Goal: Information Seeking & Learning: Learn about a topic

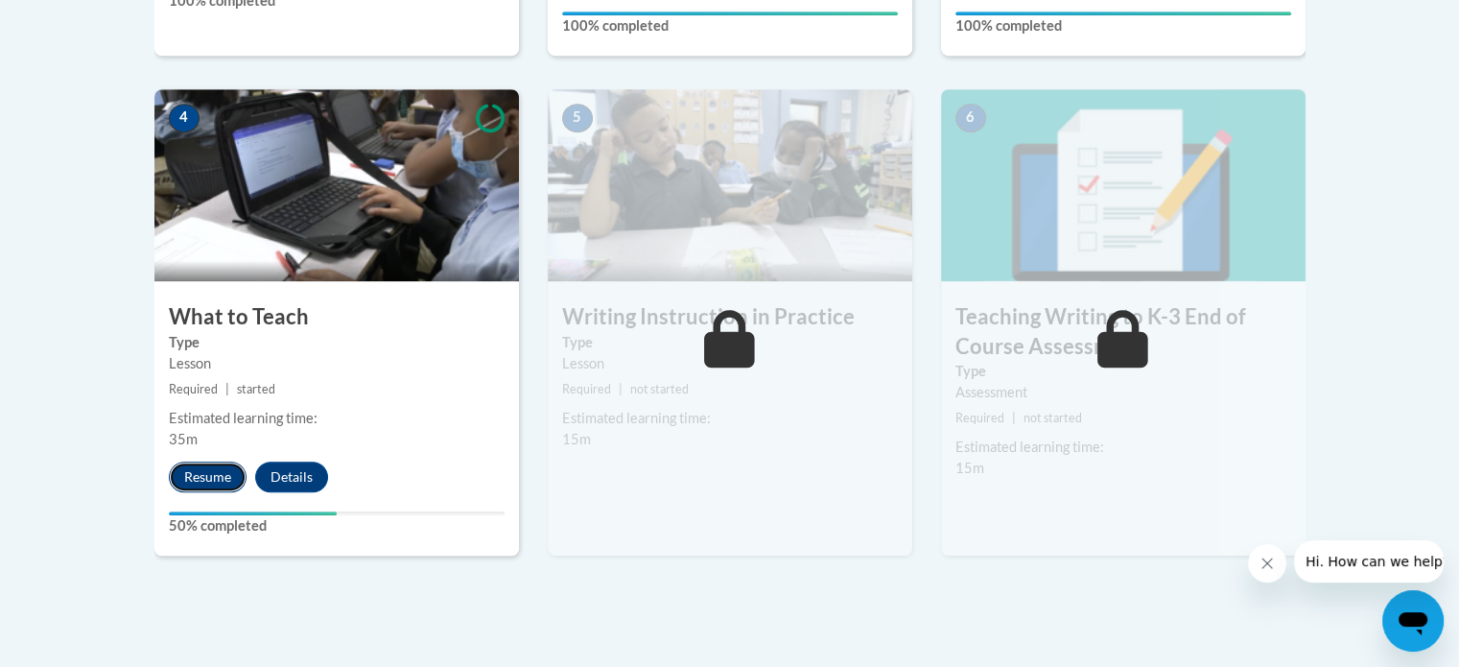
click at [200, 473] on button "Resume" at bounding box center [208, 477] width 78 height 31
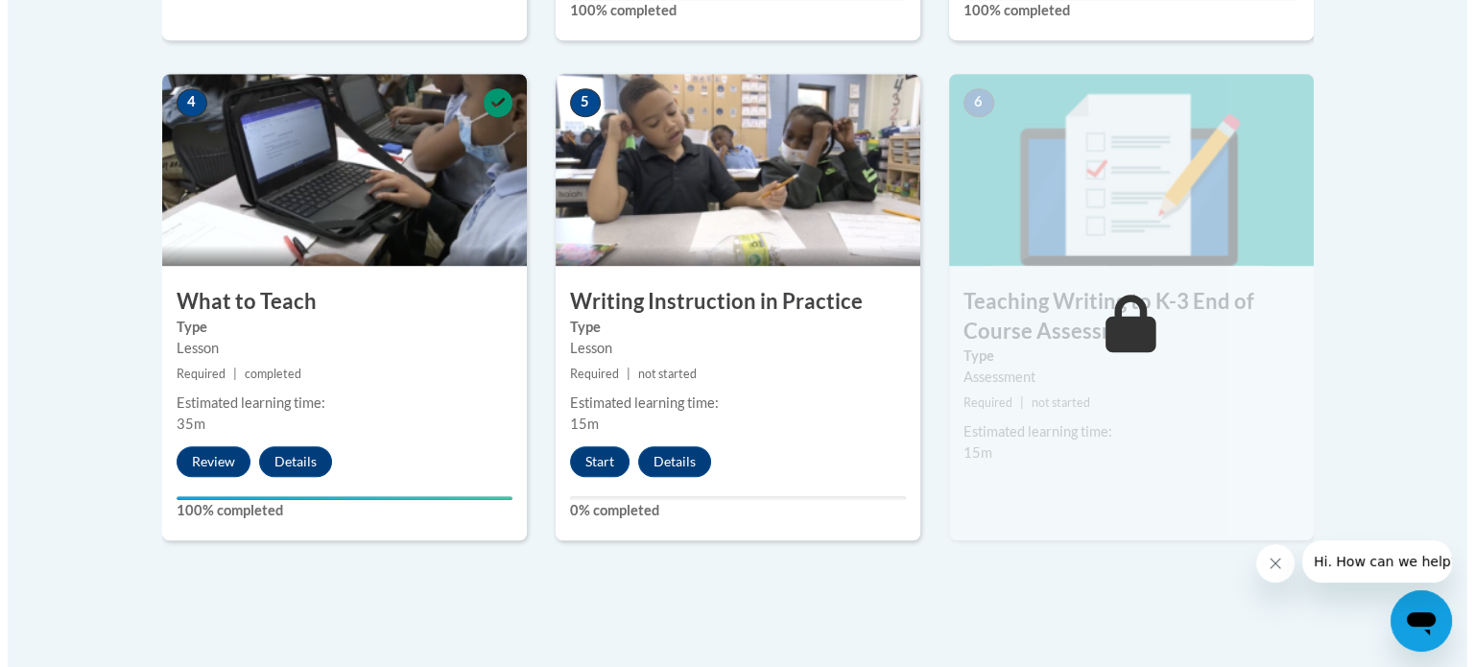
scroll to position [1055, 0]
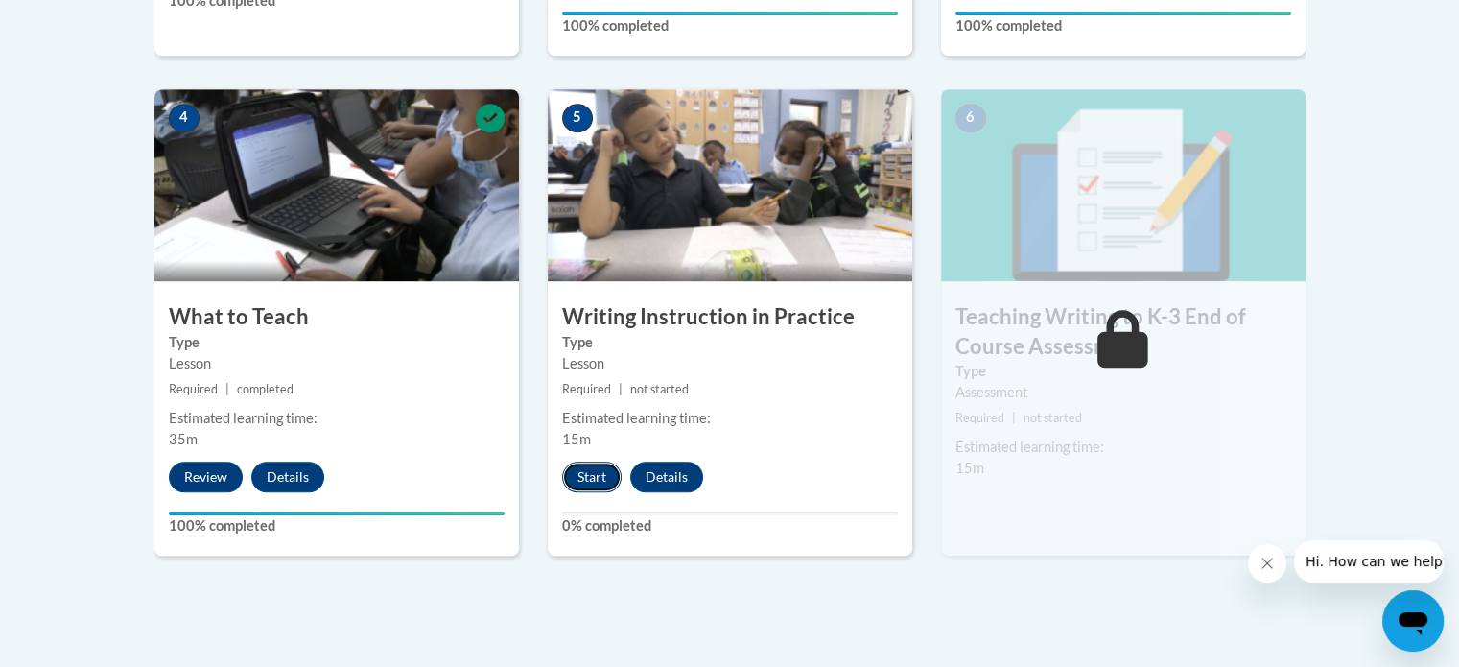
click at [586, 471] on button "Start" at bounding box center [591, 477] width 59 height 31
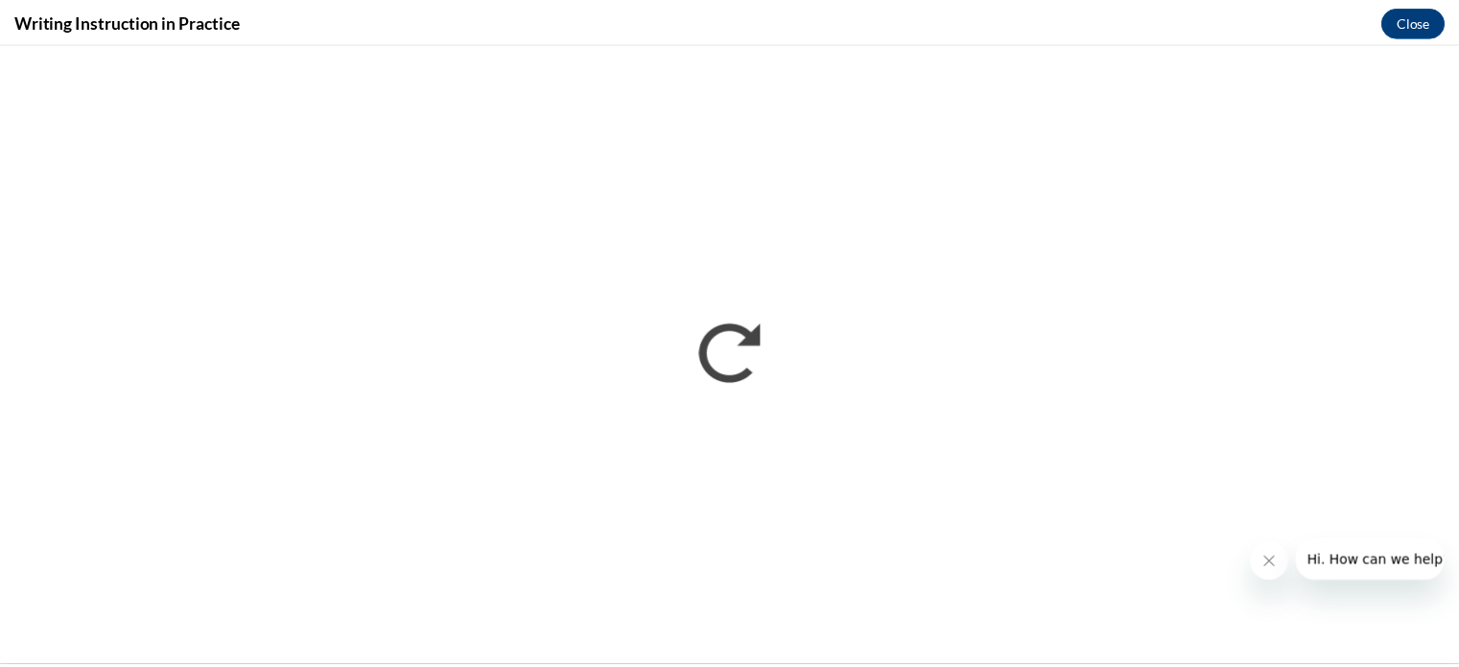
scroll to position [0, 0]
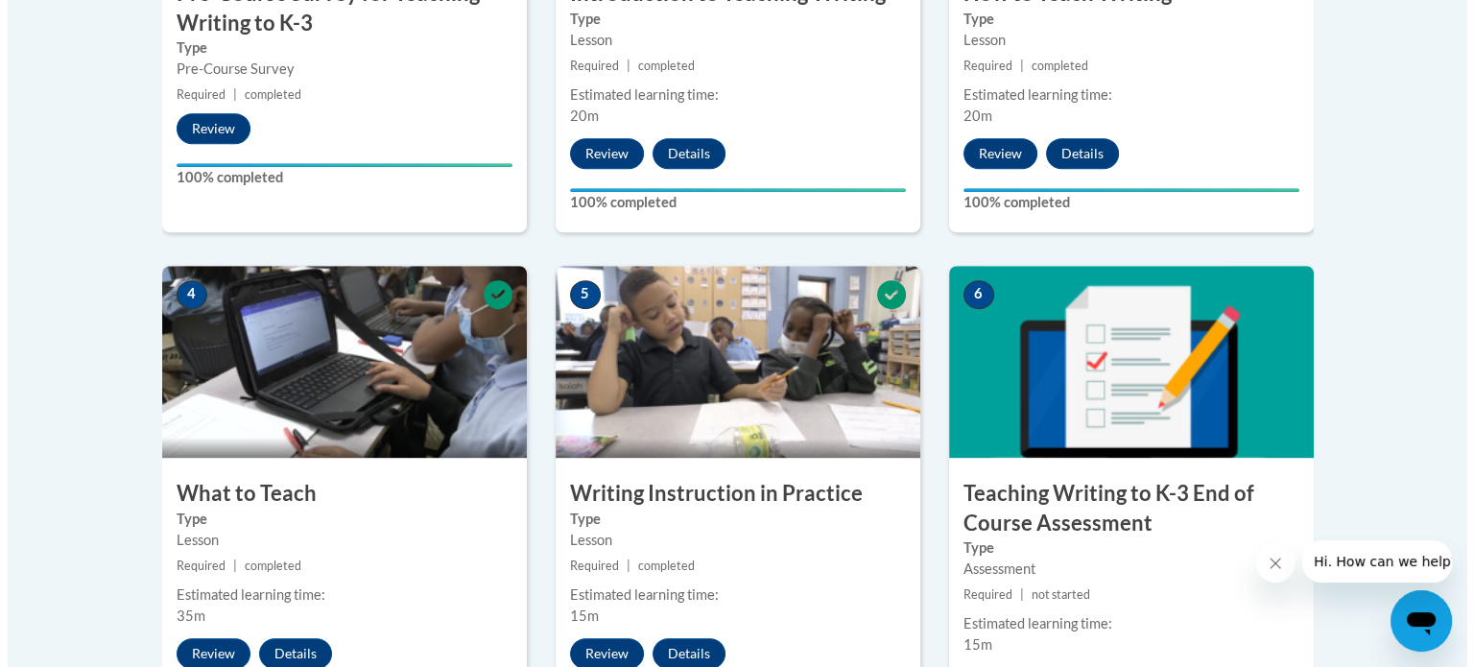
scroll to position [1055, 0]
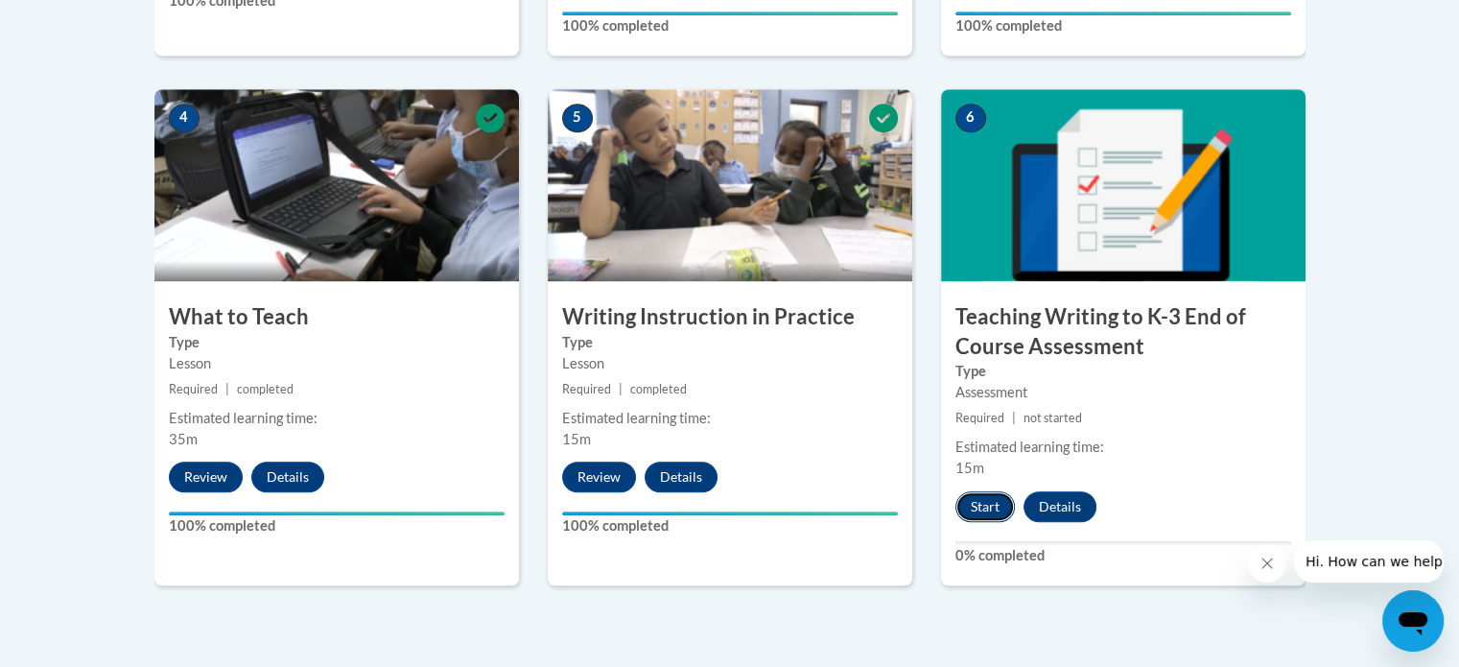
click at [985, 502] on button "Start" at bounding box center [985, 506] width 59 height 31
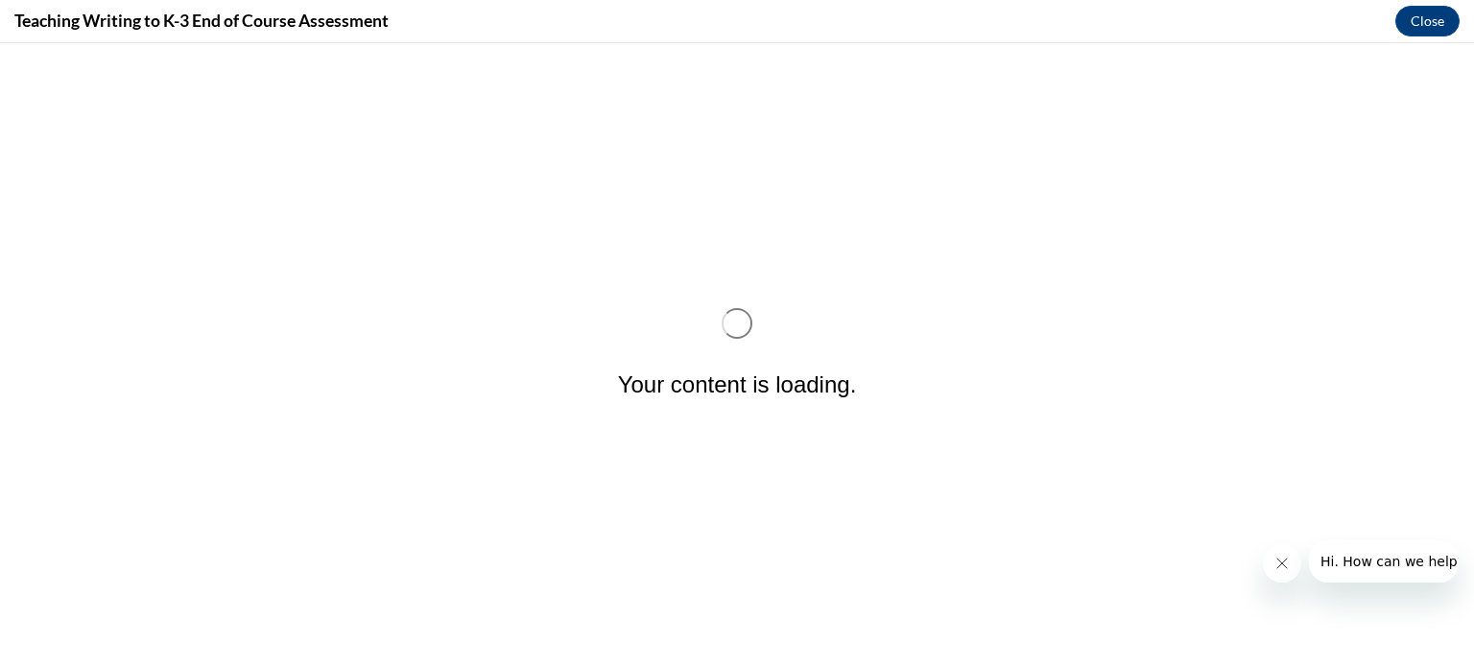
scroll to position [0, 0]
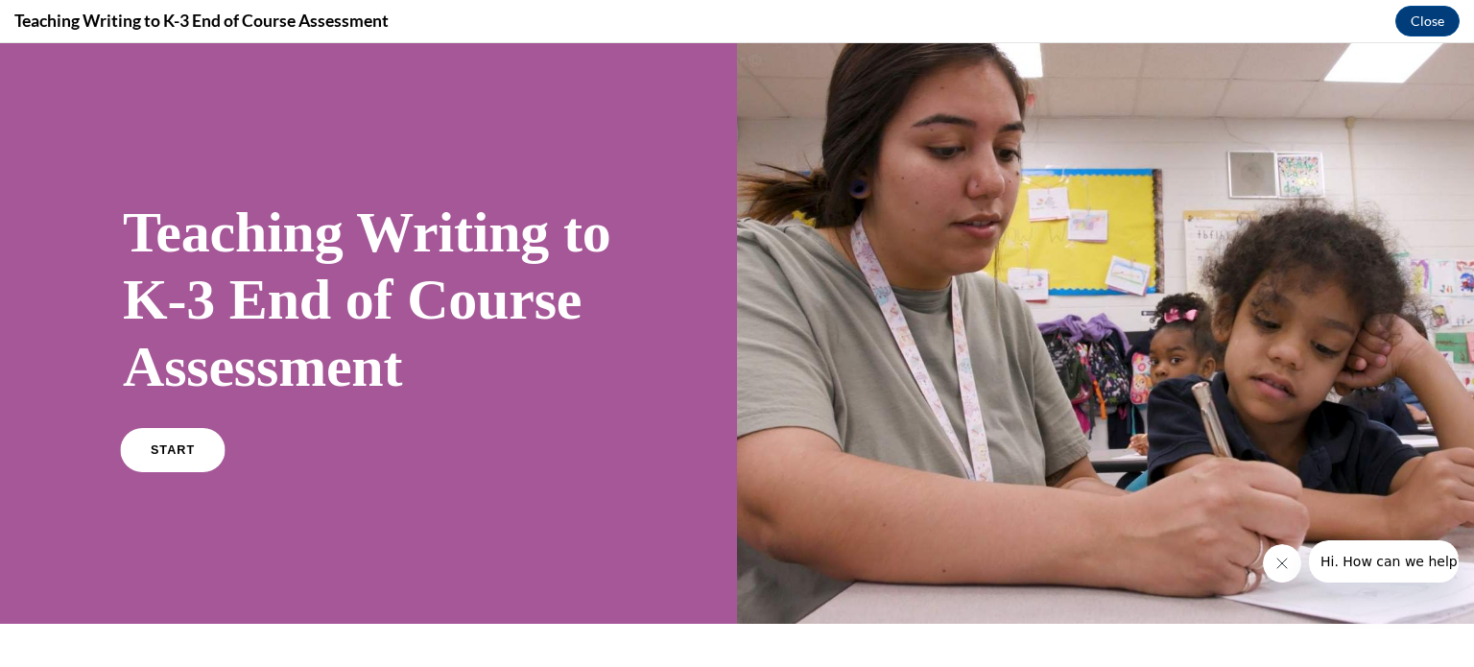
click at [168, 472] on link "START" at bounding box center [172, 450] width 105 height 44
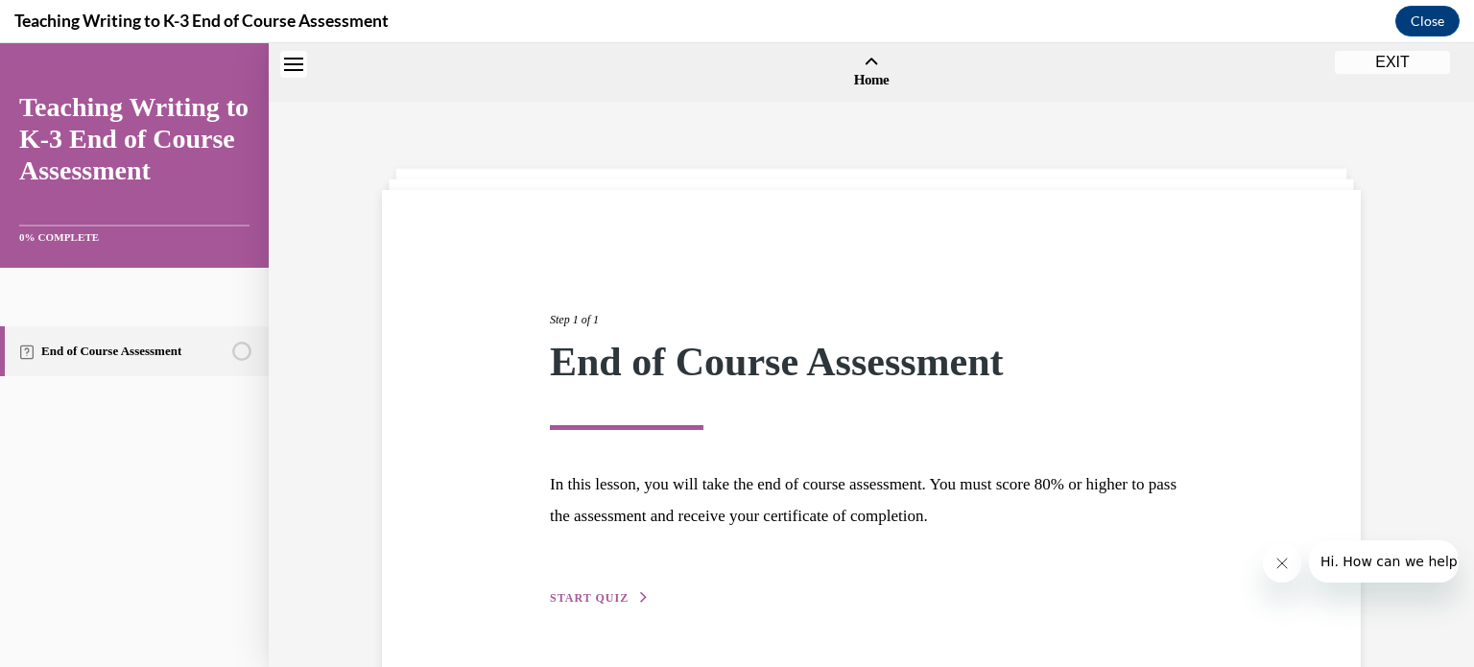
scroll to position [59, 0]
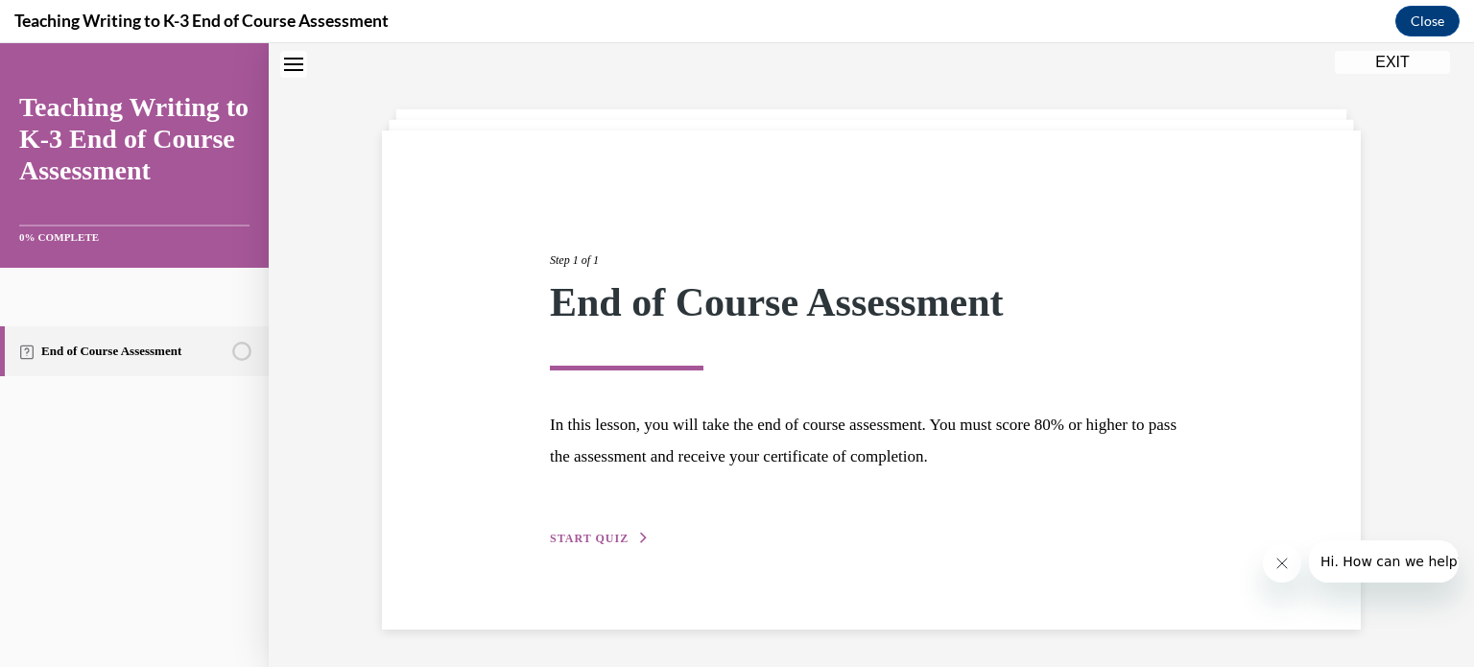
click at [587, 533] on span "START QUIZ" at bounding box center [589, 538] width 79 height 13
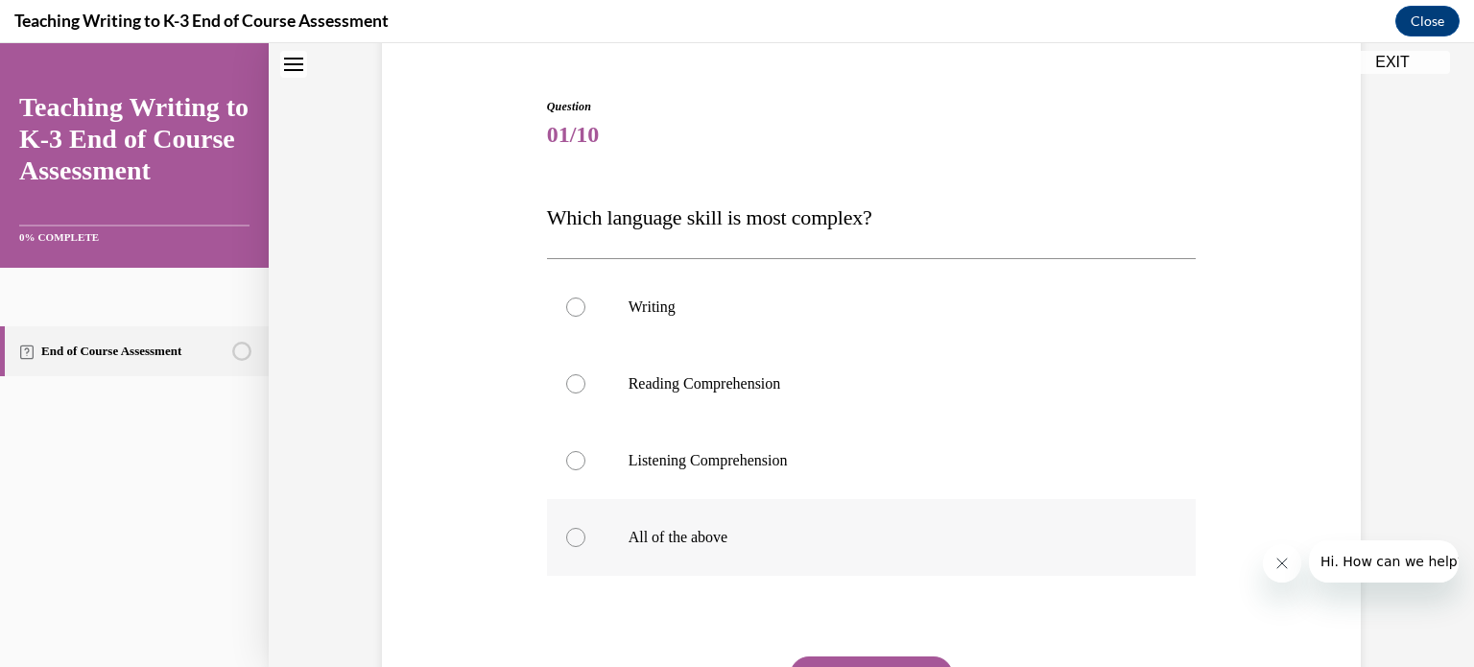
scroll to position [251, 0]
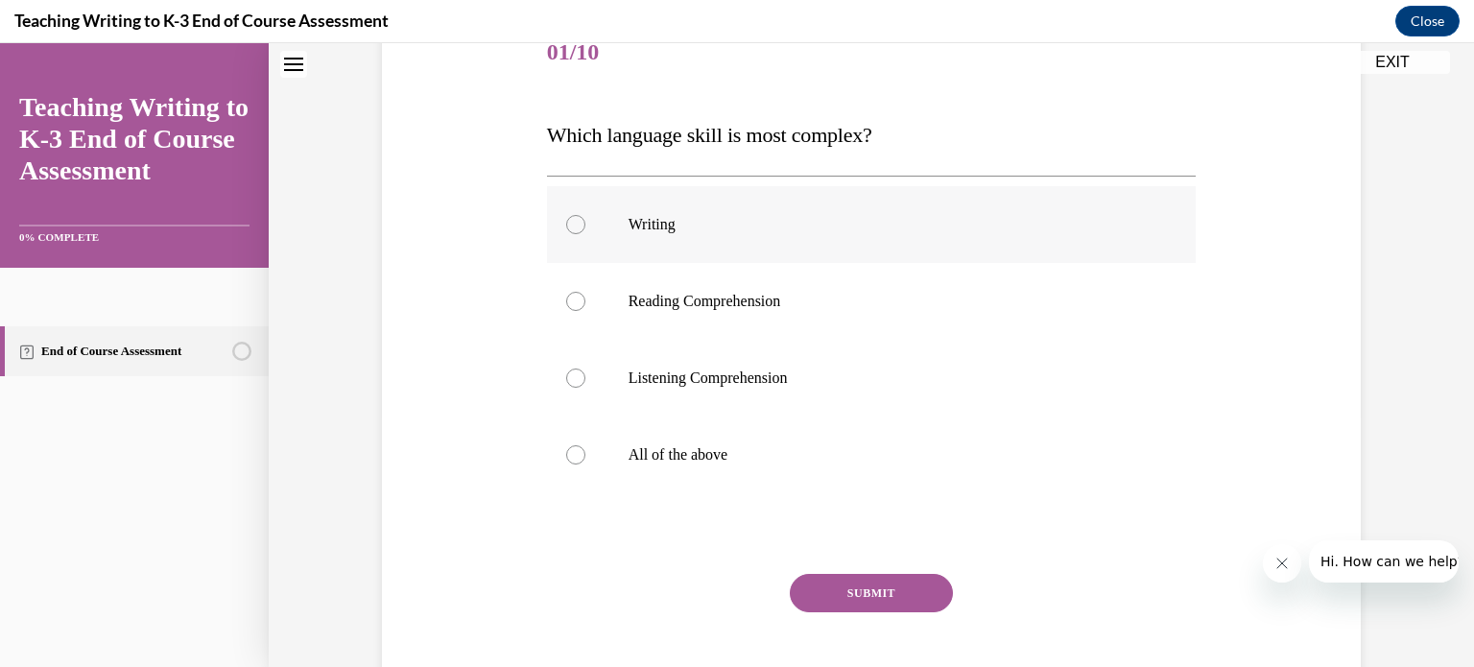
click at [572, 229] on div at bounding box center [575, 224] width 19 height 19
click at [572, 229] on input "Writing" at bounding box center [575, 224] width 19 height 19
radio input "true"
click at [842, 587] on button "SUBMIT" at bounding box center [871, 593] width 163 height 38
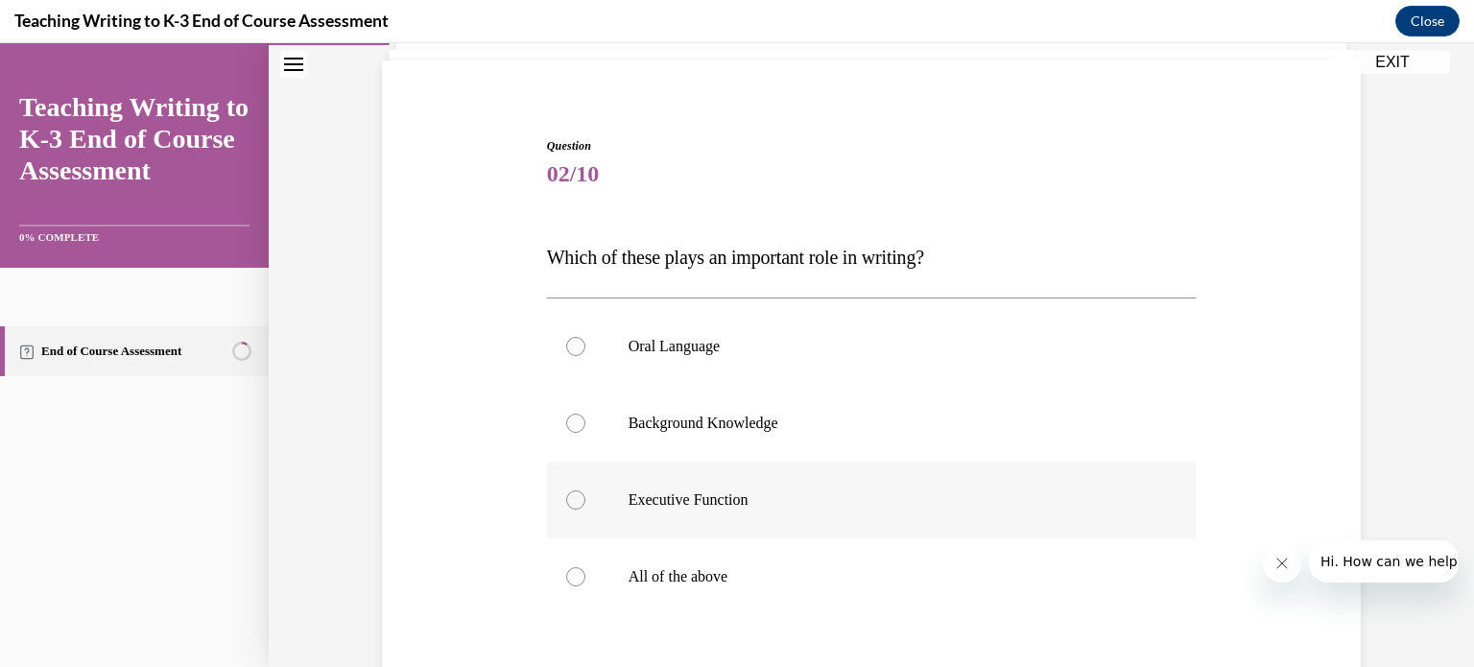
scroll to position [161, 0]
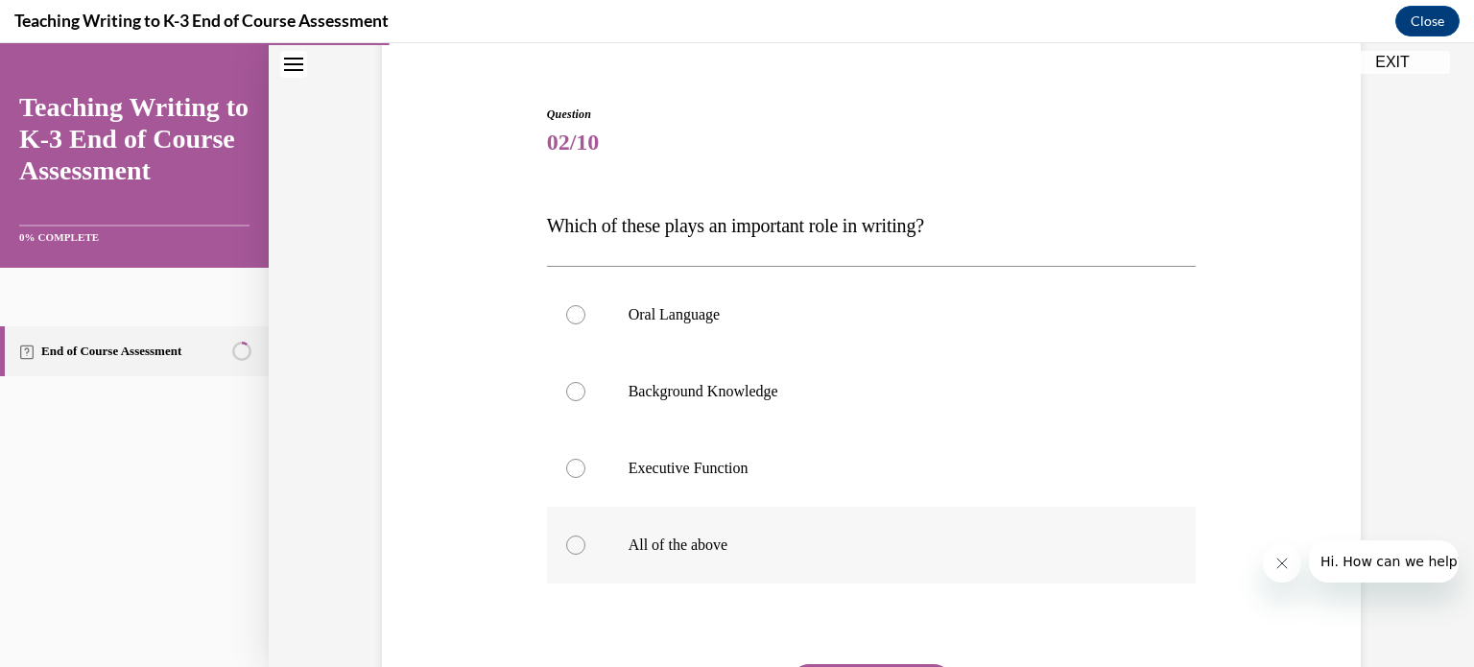
click at [572, 545] on div at bounding box center [575, 544] width 19 height 19
click at [572, 545] on input "All of the above" at bounding box center [575, 544] width 19 height 19
radio input "true"
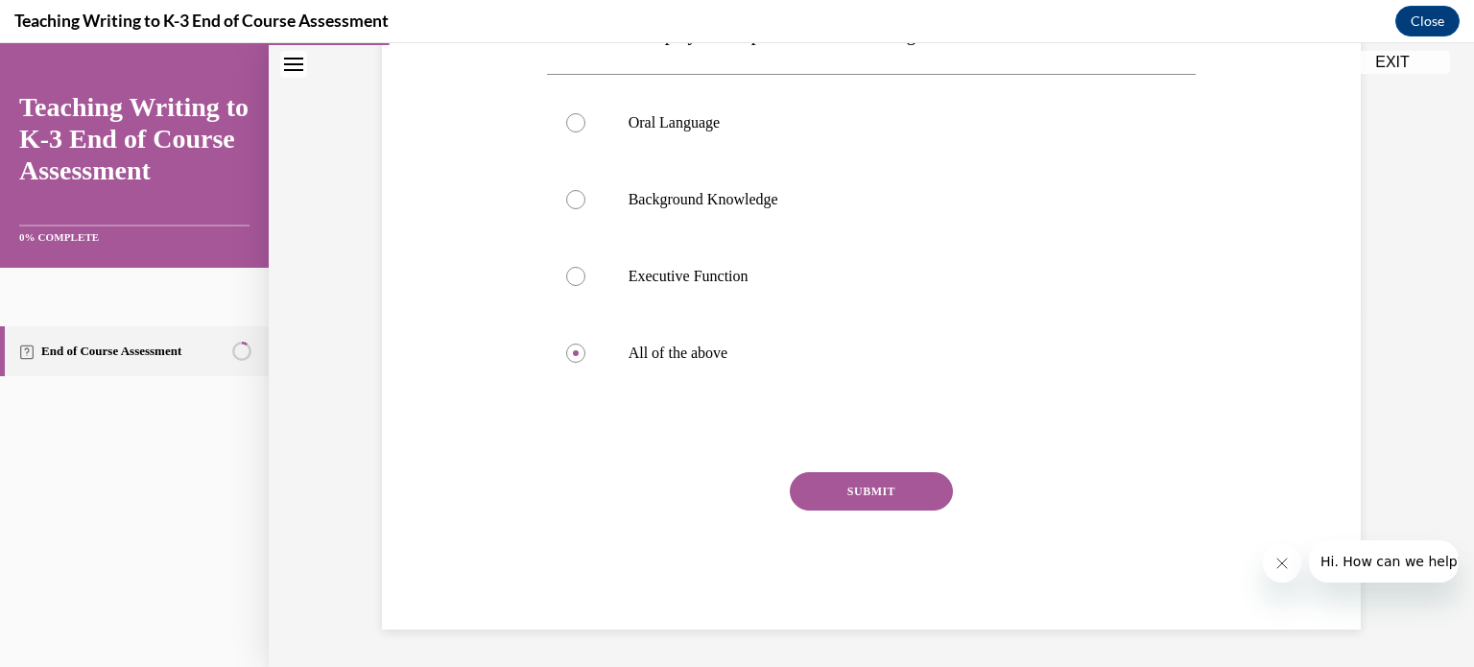
click at [859, 489] on button "SUBMIT" at bounding box center [871, 491] width 163 height 38
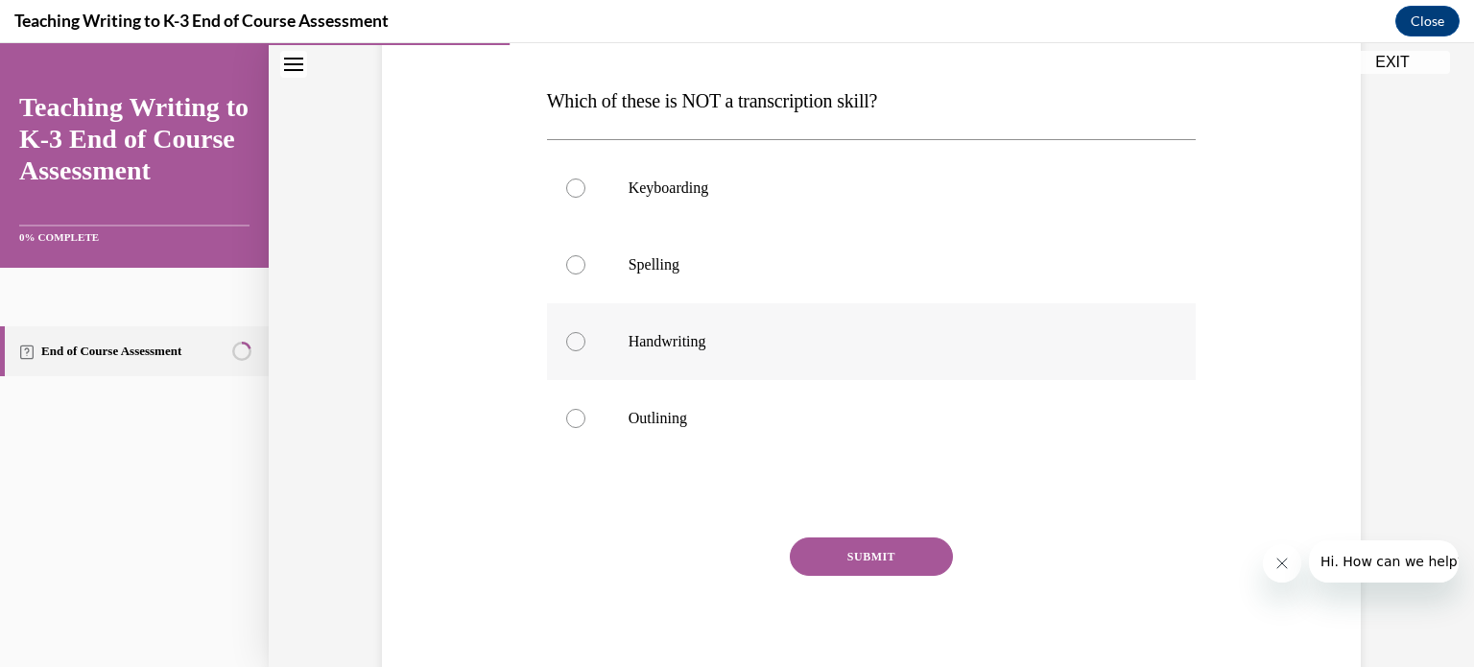
scroll to position [288, 0]
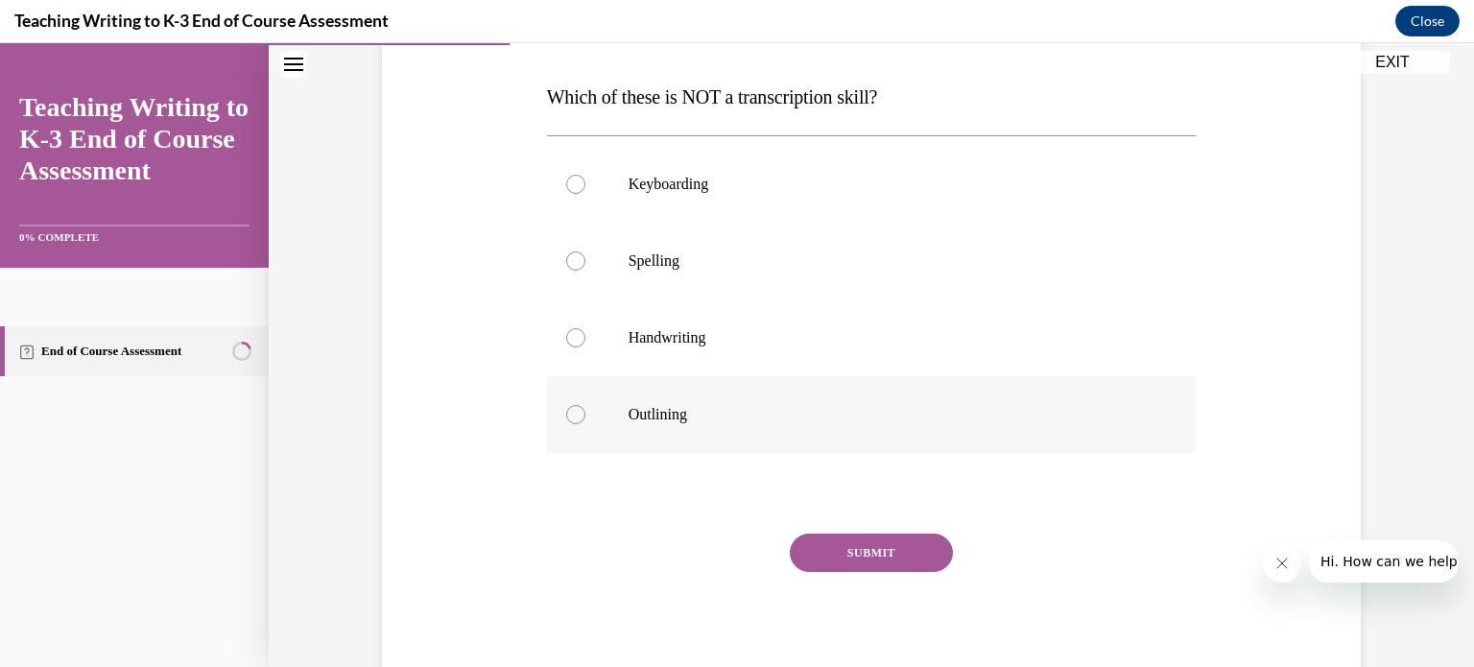
click at [566, 416] on div at bounding box center [575, 414] width 19 height 19
click at [566, 416] on input "Outlining" at bounding box center [575, 414] width 19 height 19
radio input "true"
click at [858, 552] on button "SUBMIT" at bounding box center [871, 552] width 163 height 38
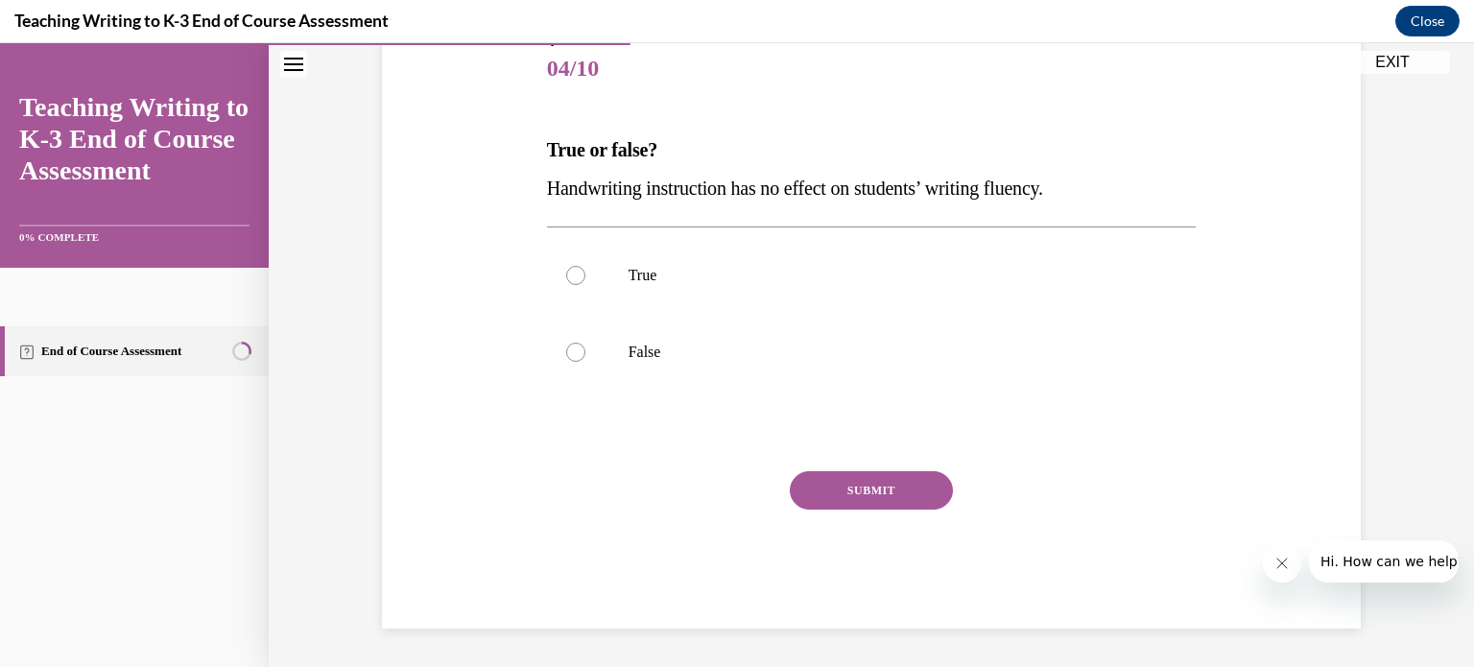
scroll to position [212, 0]
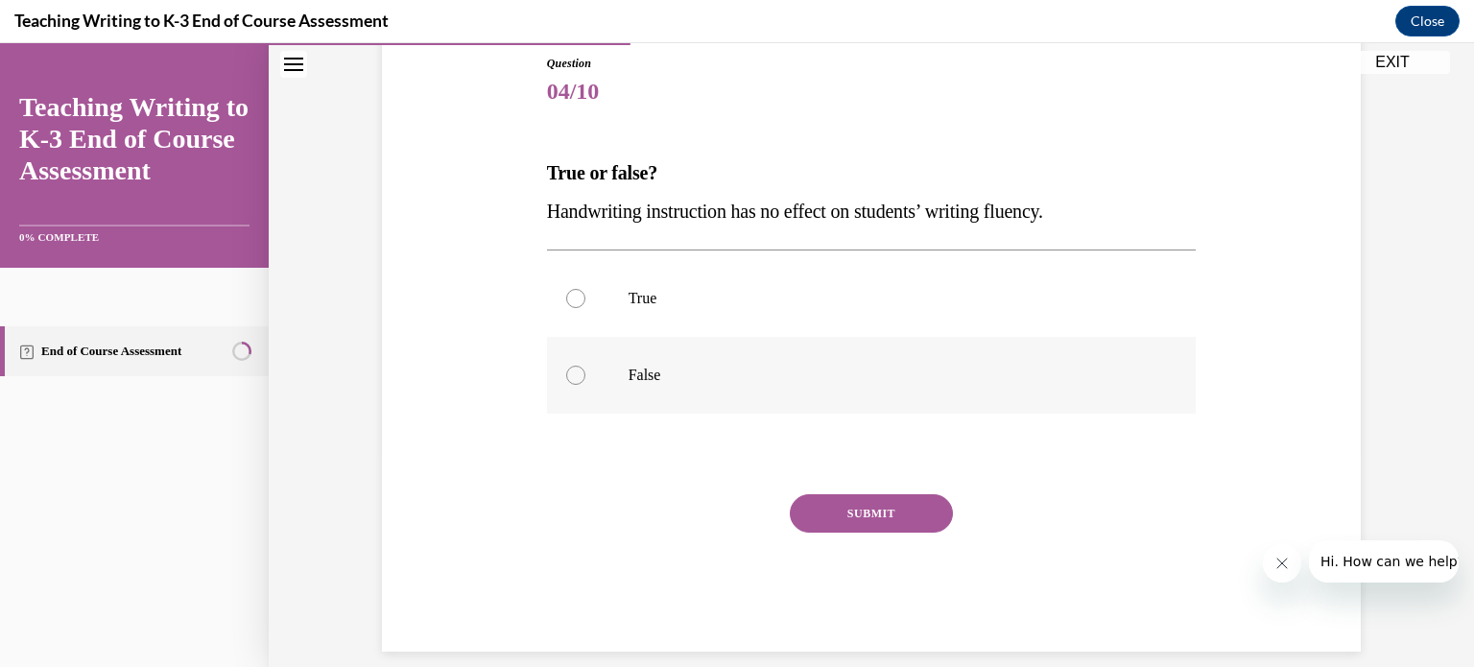
click at [566, 381] on div at bounding box center [575, 375] width 19 height 19
click at [566, 381] on input "False" at bounding box center [575, 375] width 19 height 19
radio input "true"
click at [819, 510] on button "SUBMIT" at bounding box center [871, 513] width 163 height 38
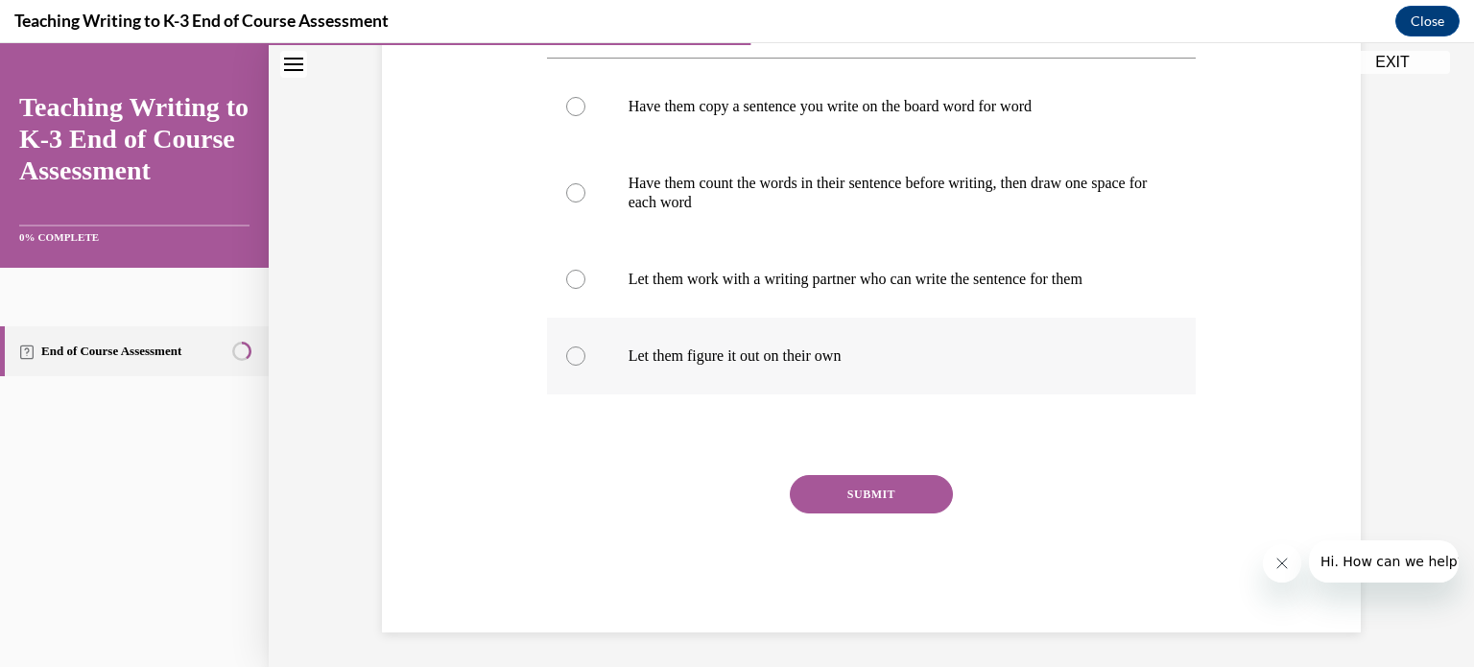
scroll to position [308, 0]
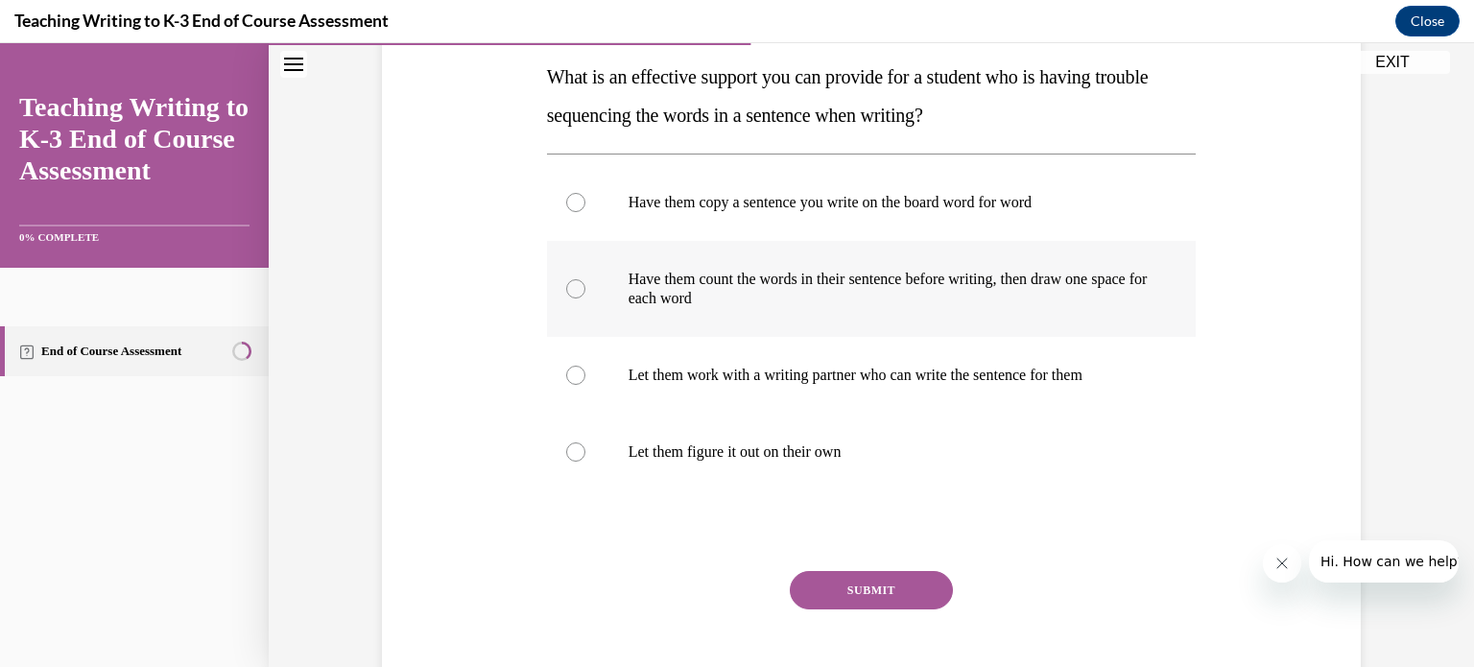
click at [577, 286] on div at bounding box center [575, 288] width 19 height 19
click at [577, 286] on input "Have them count the words in their sentence before writing, then draw one space…" at bounding box center [575, 288] width 19 height 19
radio input "true"
click at [843, 586] on button "SUBMIT" at bounding box center [871, 590] width 163 height 38
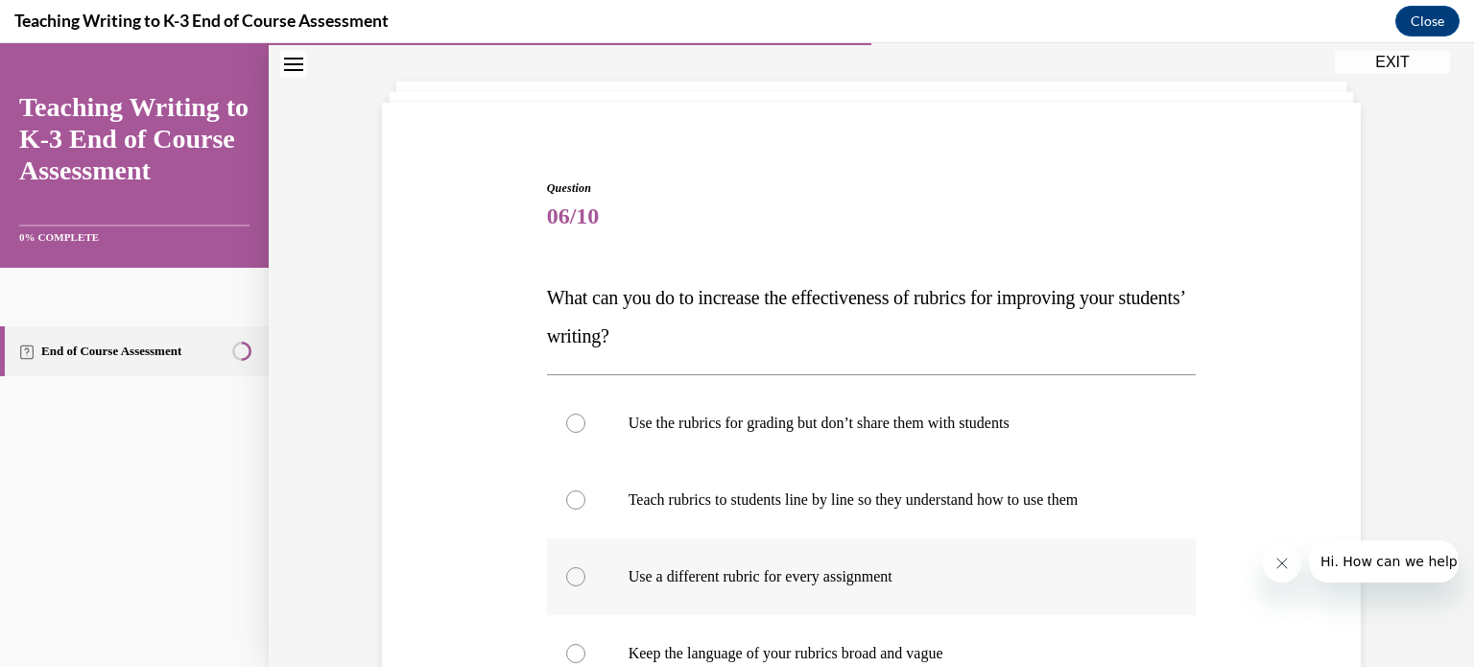
scroll to position [192, 0]
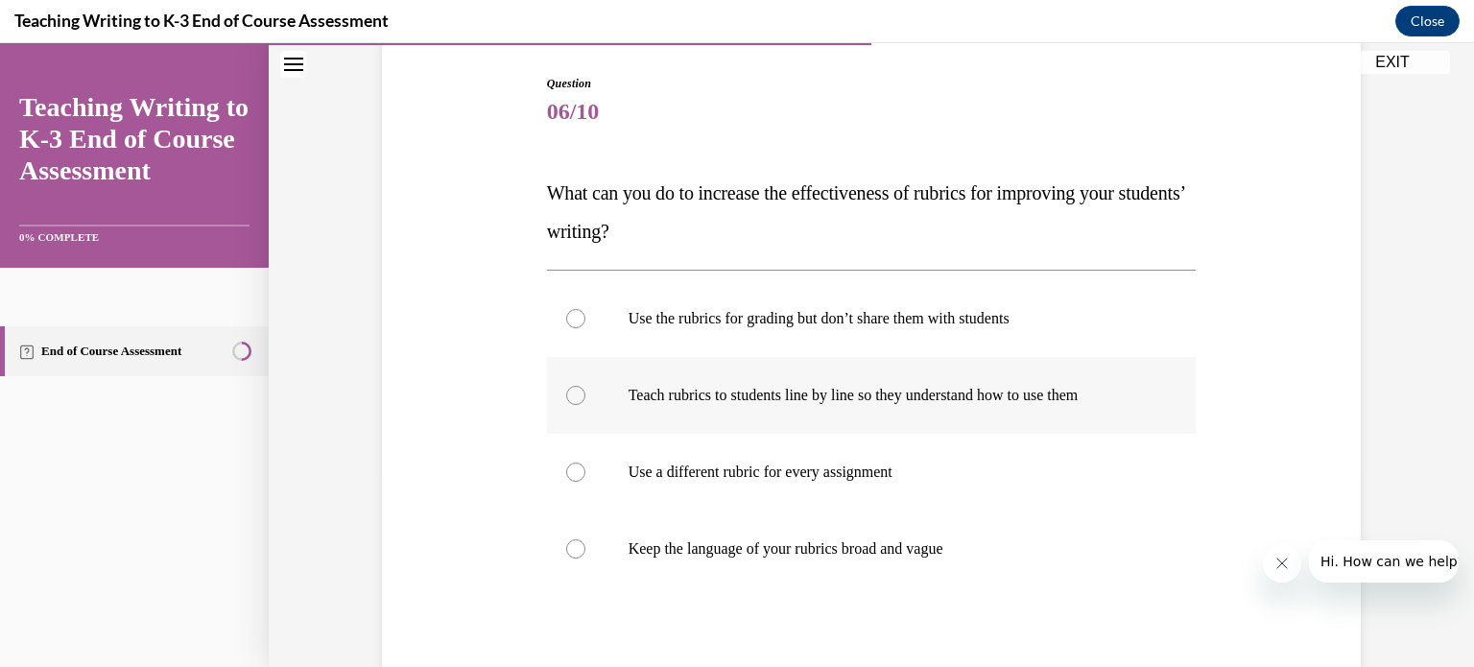
click at [567, 396] on div at bounding box center [575, 395] width 19 height 19
click at [567, 396] on input "Teach rubrics to students line by line so they understand how to use them" at bounding box center [575, 395] width 19 height 19
radio input "true"
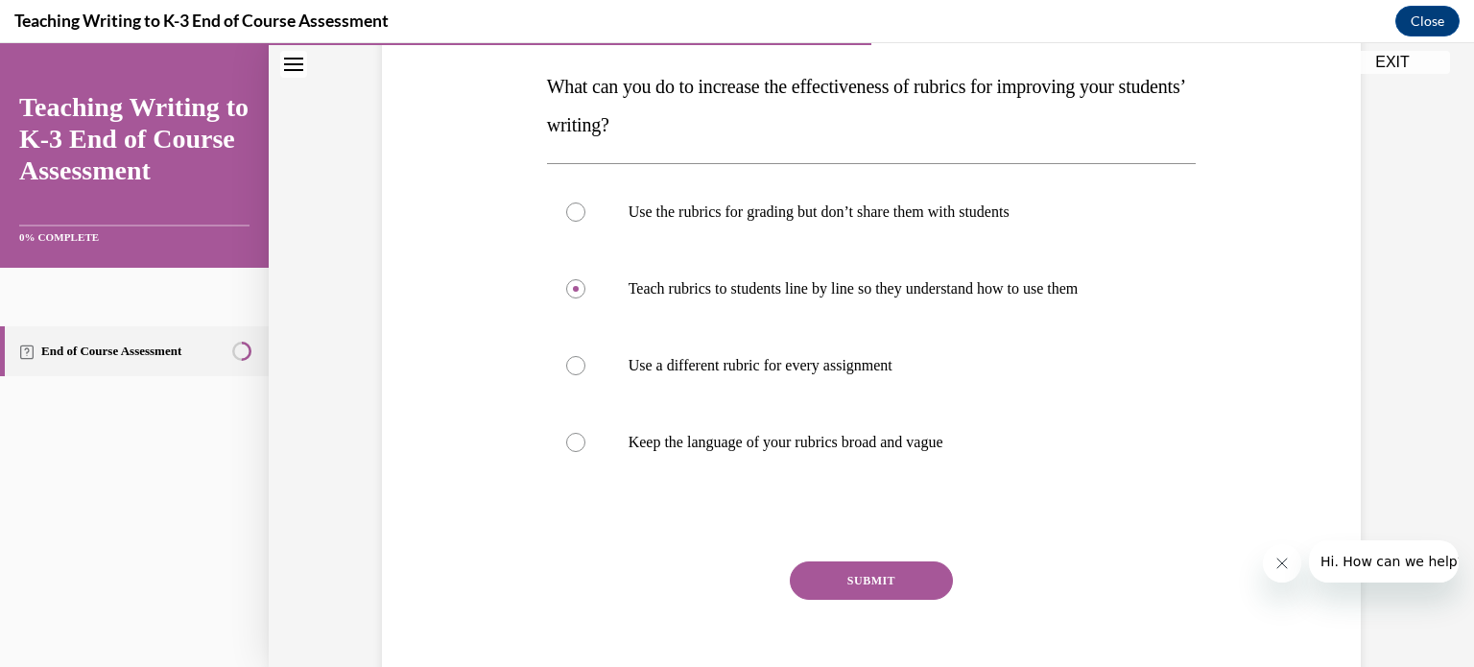
scroll to position [388, 0]
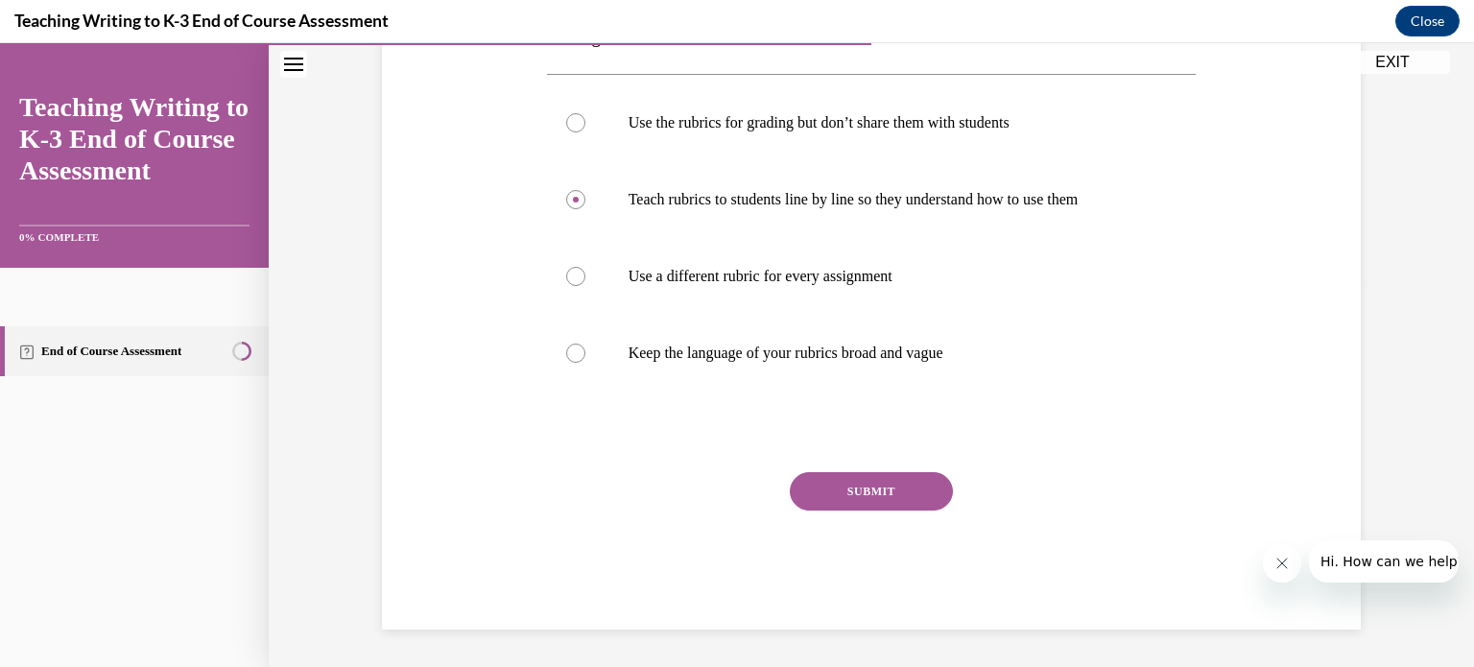
click at [905, 498] on button "SUBMIT" at bounding box center [871, 491] width 163 height 38
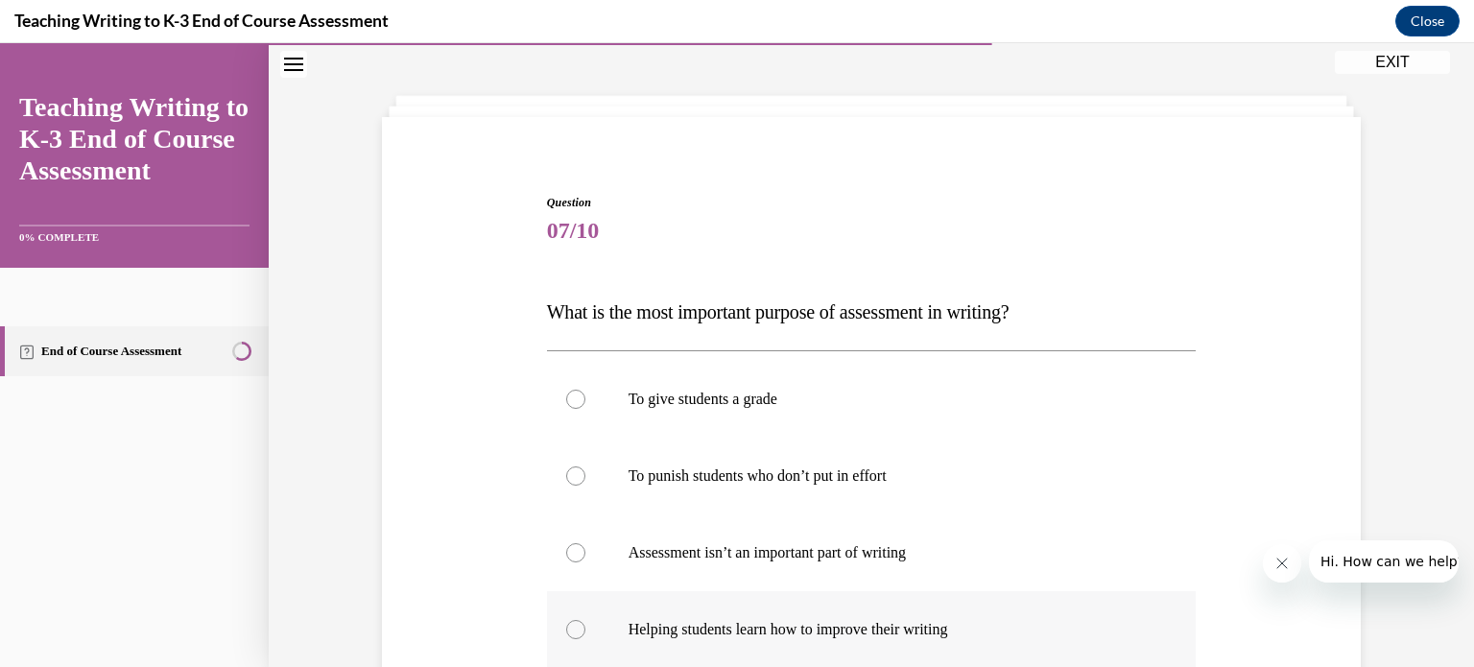
scroll to position [192, 0]
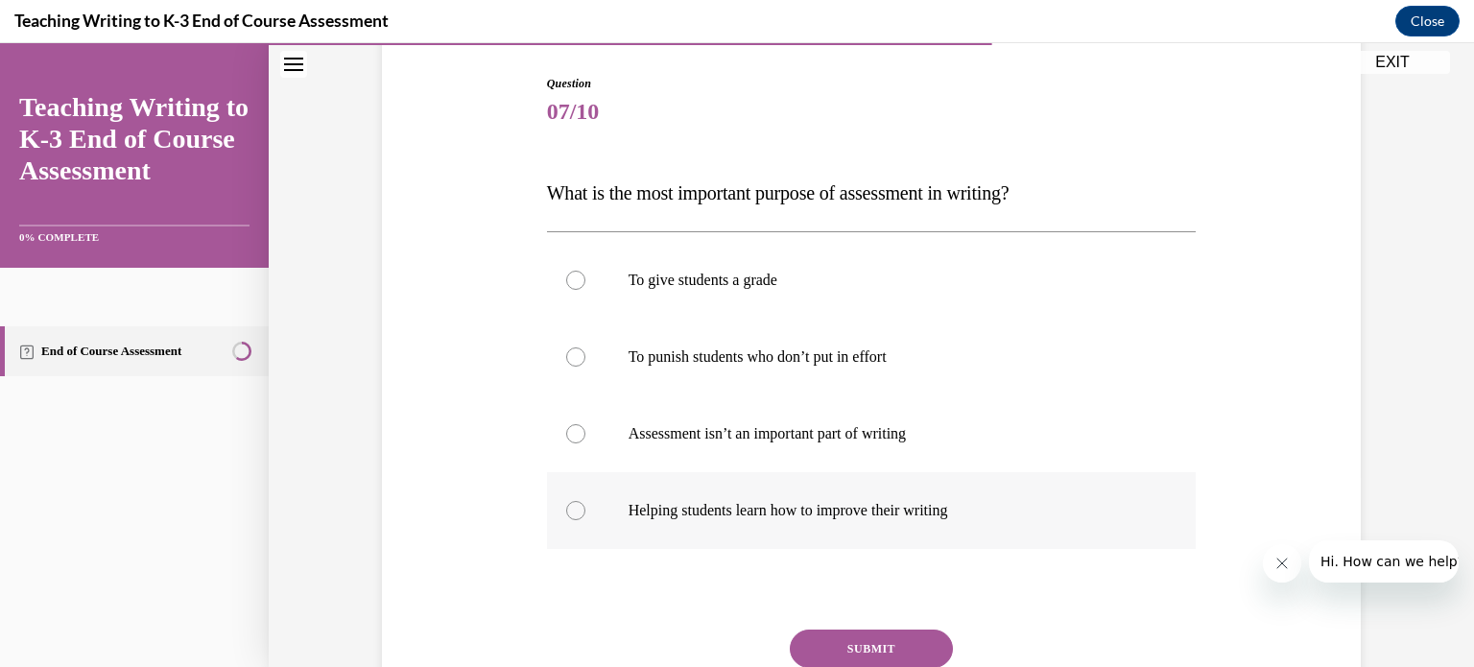
click at [579, 509] on label "Helping students learn how to improve their writing" at bounding box center [872, 510] width 650 height 77
click at [579, 509] on input "Helping students learn how to improve their writing" at bounding box center [575, 510] width 19 height 19
radio input "true"
click at [860, 647] on button "SUBMIT" at bounding box center [871, 648] width 163 height 38
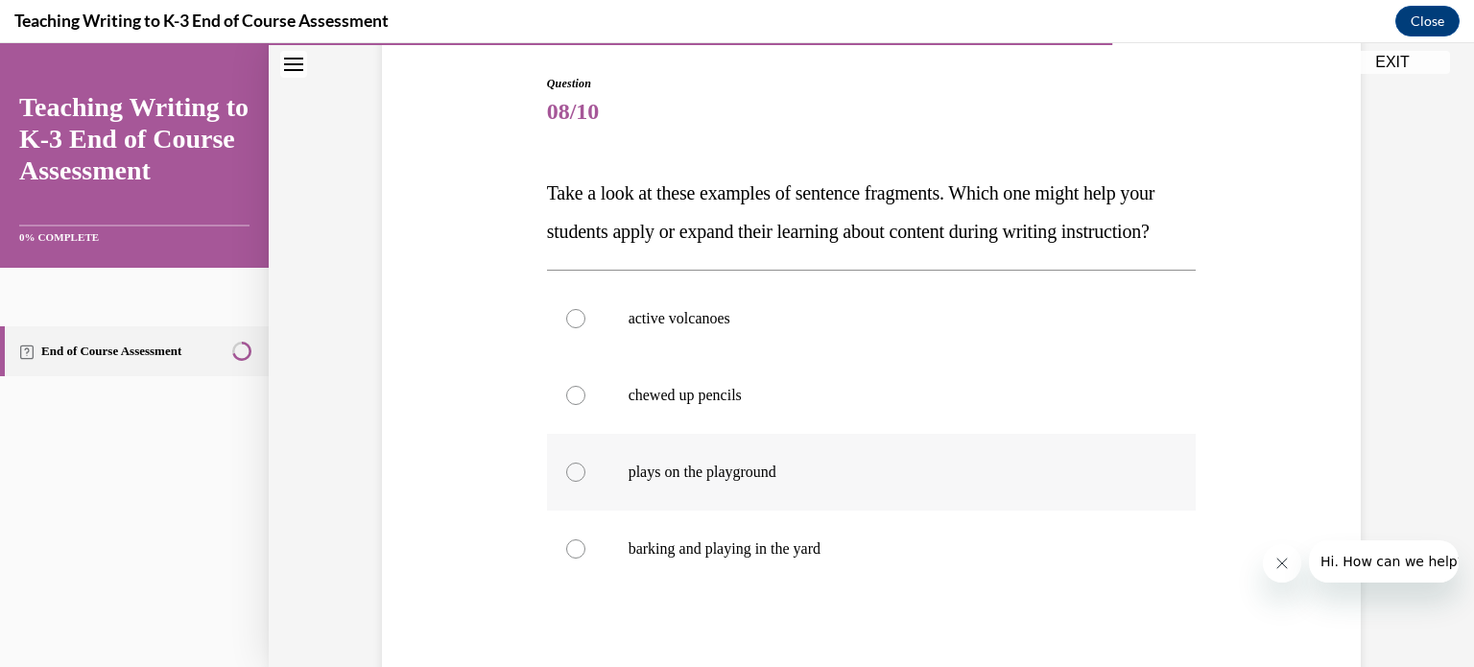
drag, startPoint x: 837, startPoint y: 521, endPoint x: 814, endPoint y: 542, distance: 31.2
click at [814, 510] on label "plays on the playground" at bounding box center [872, 472] width 650 height 77
click at [585, 482] on input "plays on the playground" at bounding box center [575, 471] width 19 height 19
radio input "true"
click at [566, 558] on div at bounding box center [575, 548] width 19 height 19
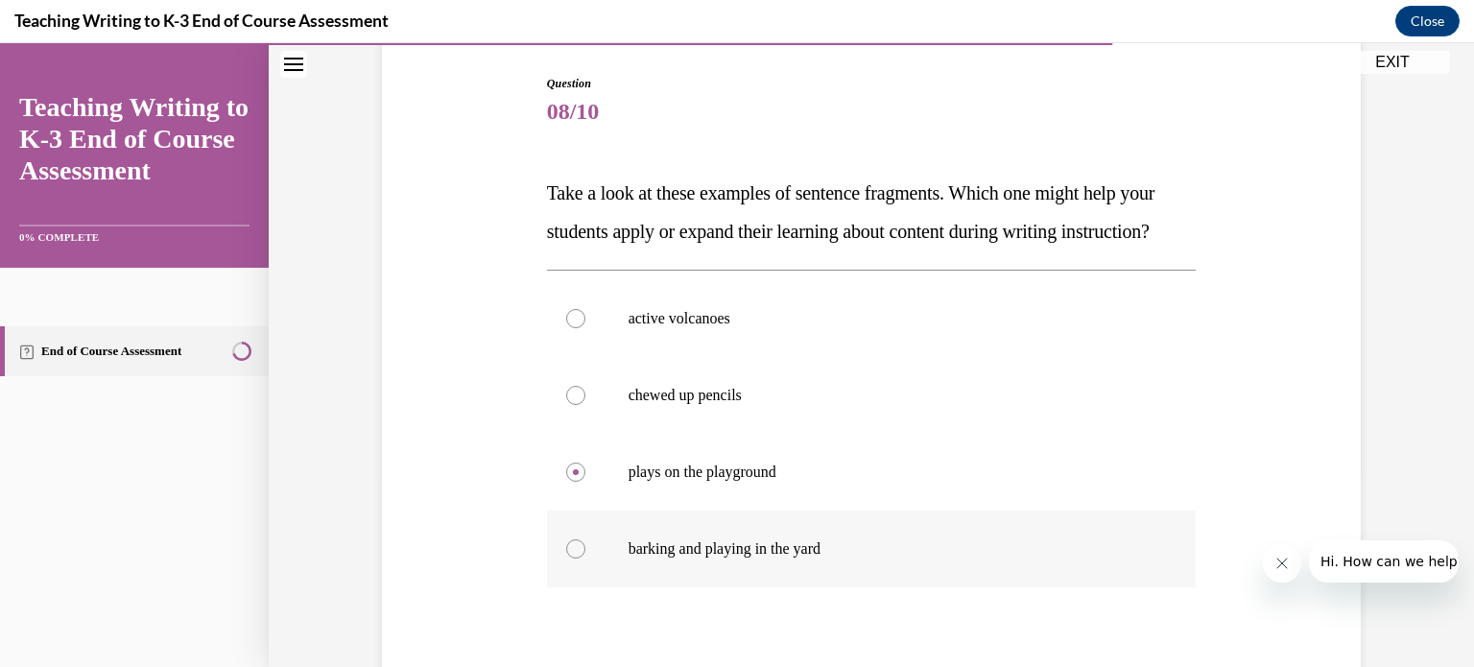
click at [566, 558] on input "barking and playing in the yard" at bounding box center [575, 548] width 19 height 19
radio input "true"
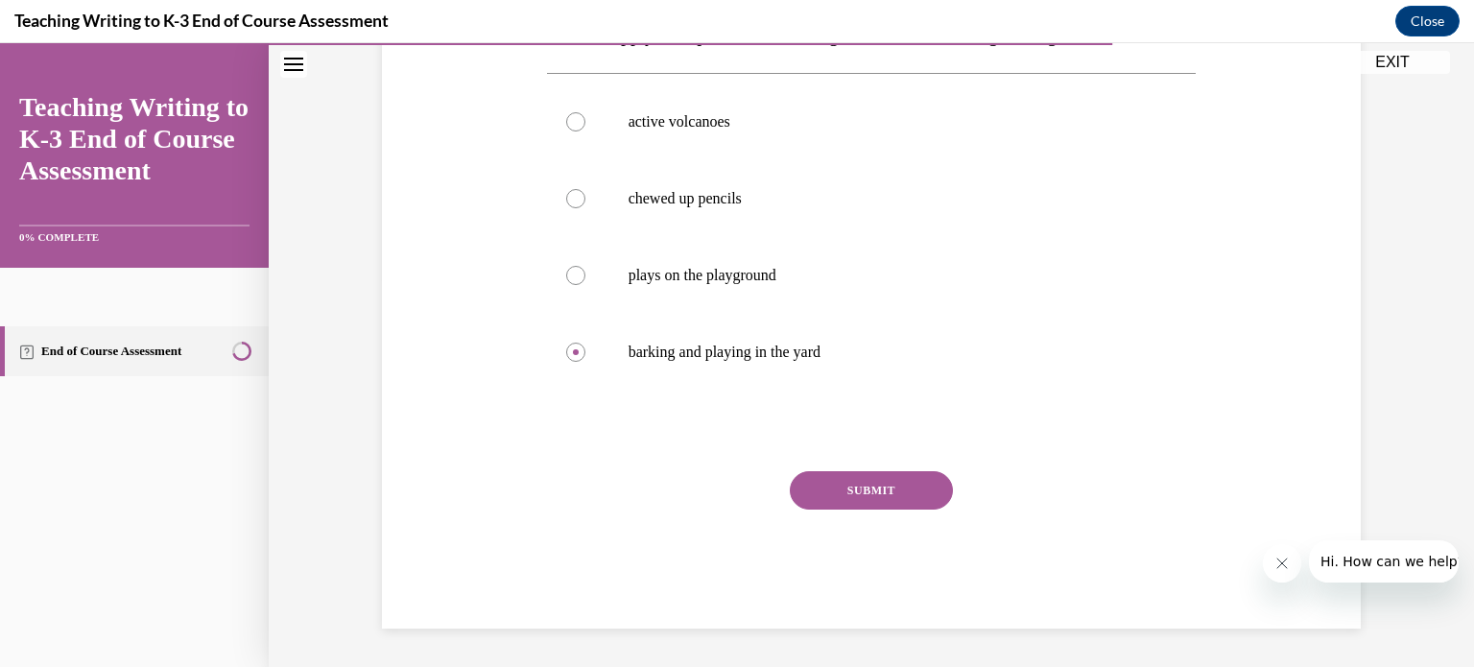
click at [878, 505] on button "SUBMIT" at bounding box center [871, 490] width 163 height 38
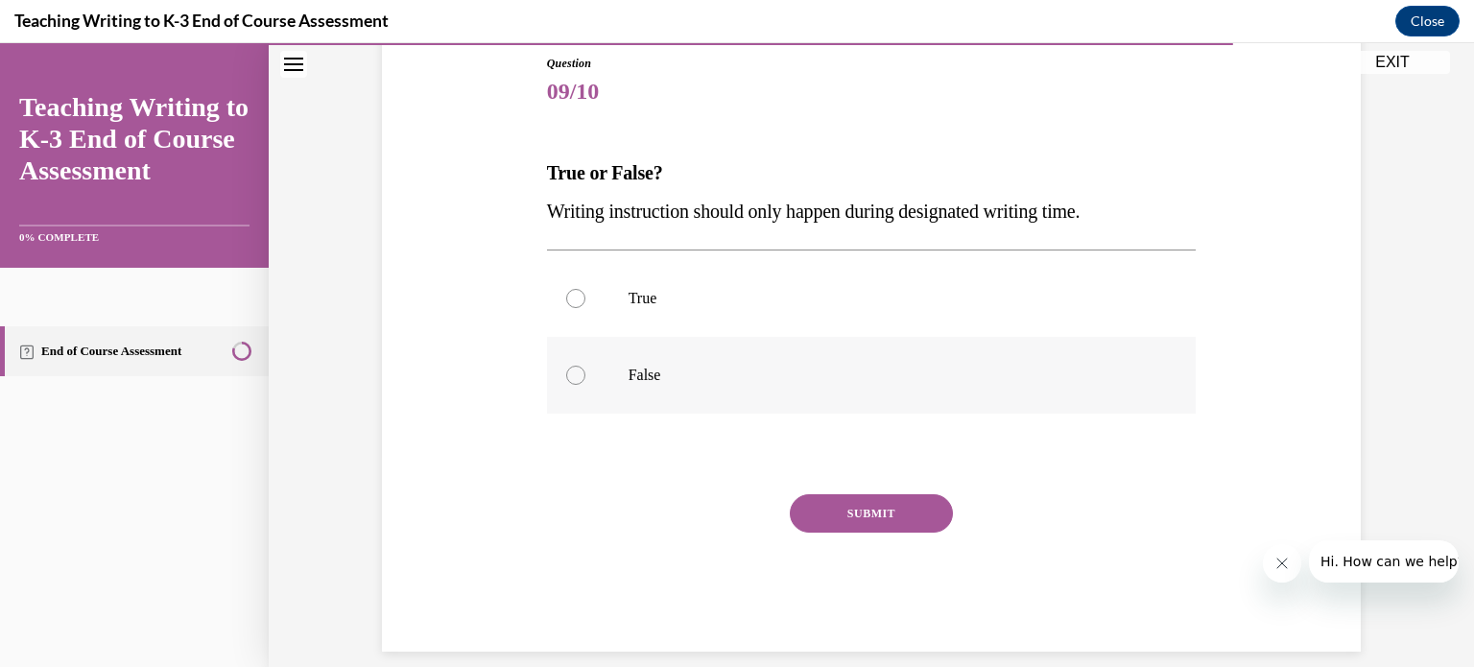
click at [566, 375] on div at bounding box center [575, 375] width 19 height 19
click at [566, 375] on input "False" at bounding box center [575, 375] width 19 height 19
radio input "true"
click at [858, 510] on button "SUBMIT" at bounding box center [871, 513] width 163 height 38
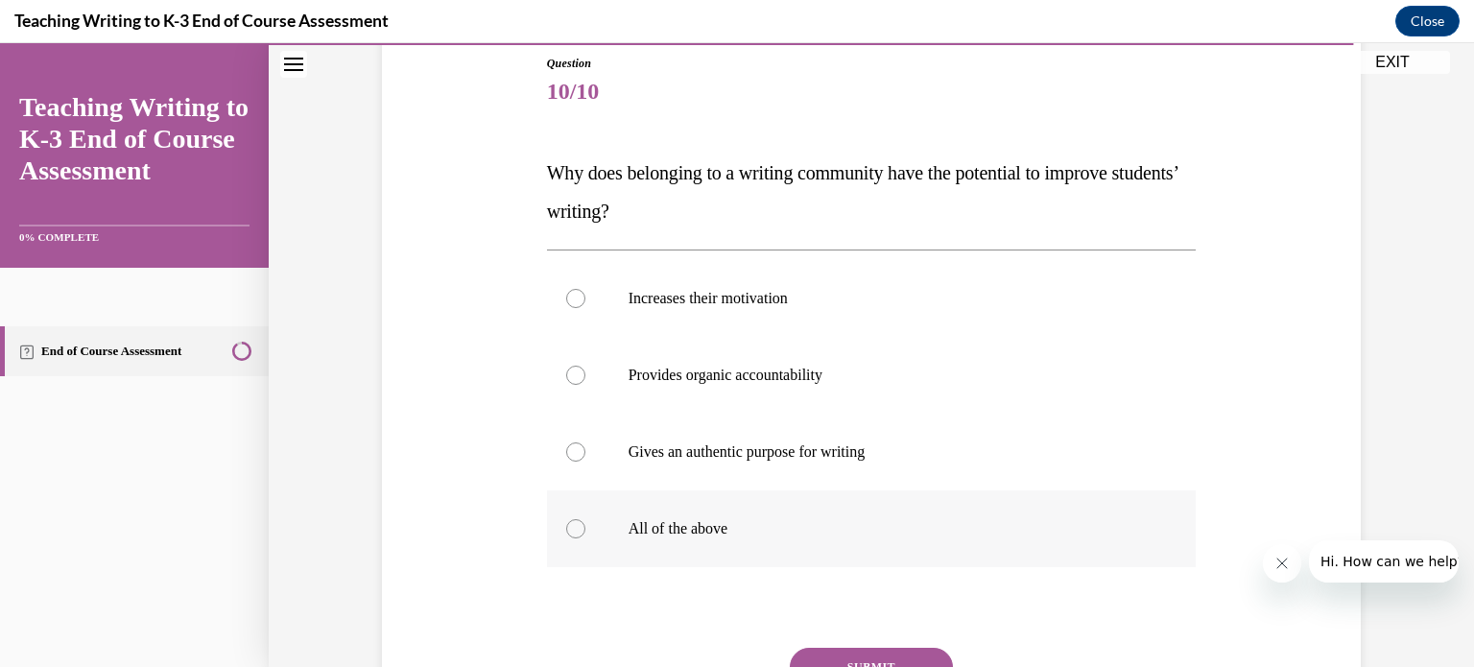
drag, startPoint x: 568, startPoint y: 527, endPoint x: 636, endPoint y: 533, distance: 68.4
click at [569, 527] on div at bounding box center [575, 528] width 19 height 19
click at [569, 527] on input "All of the above" at bounding box center [575, 528] width 19 height 19
radio input "true"
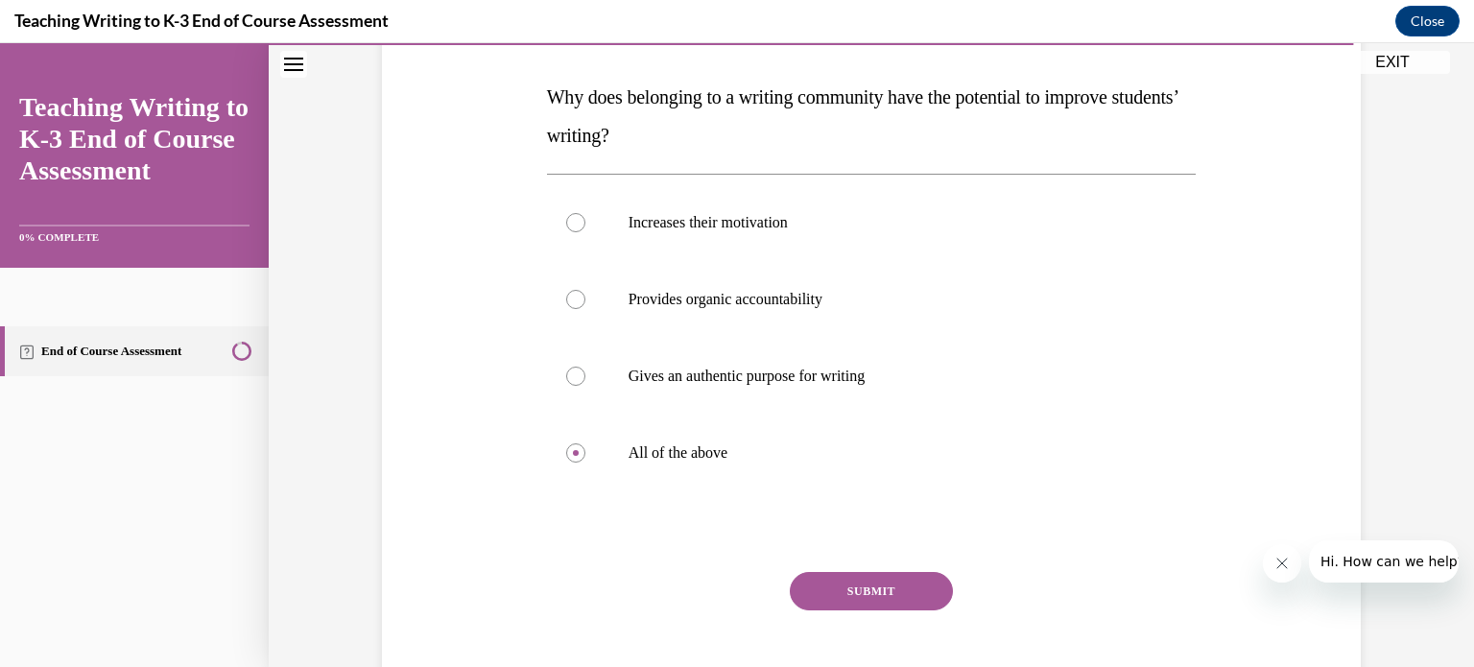
scroll to position [388, 0]
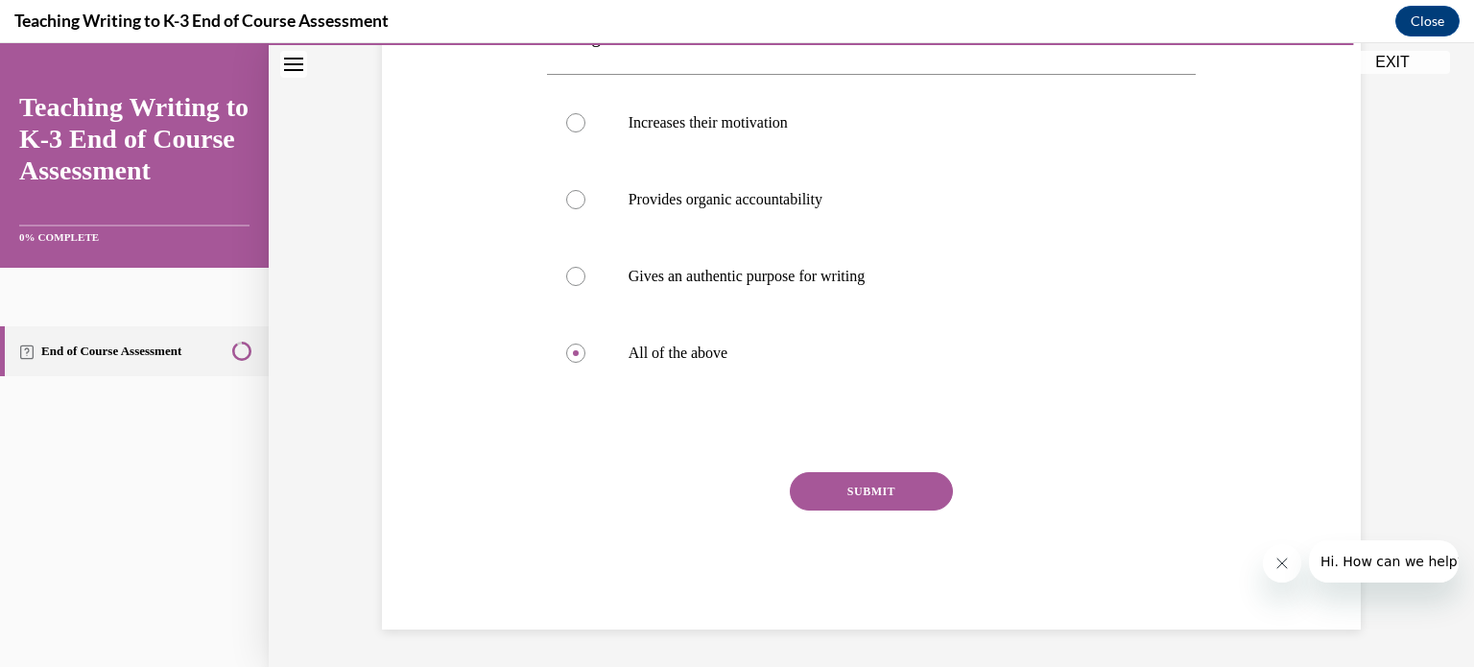
click at [855, 497] on button "SUBMIT" at bounding box center [871, 491] width 163 height 38
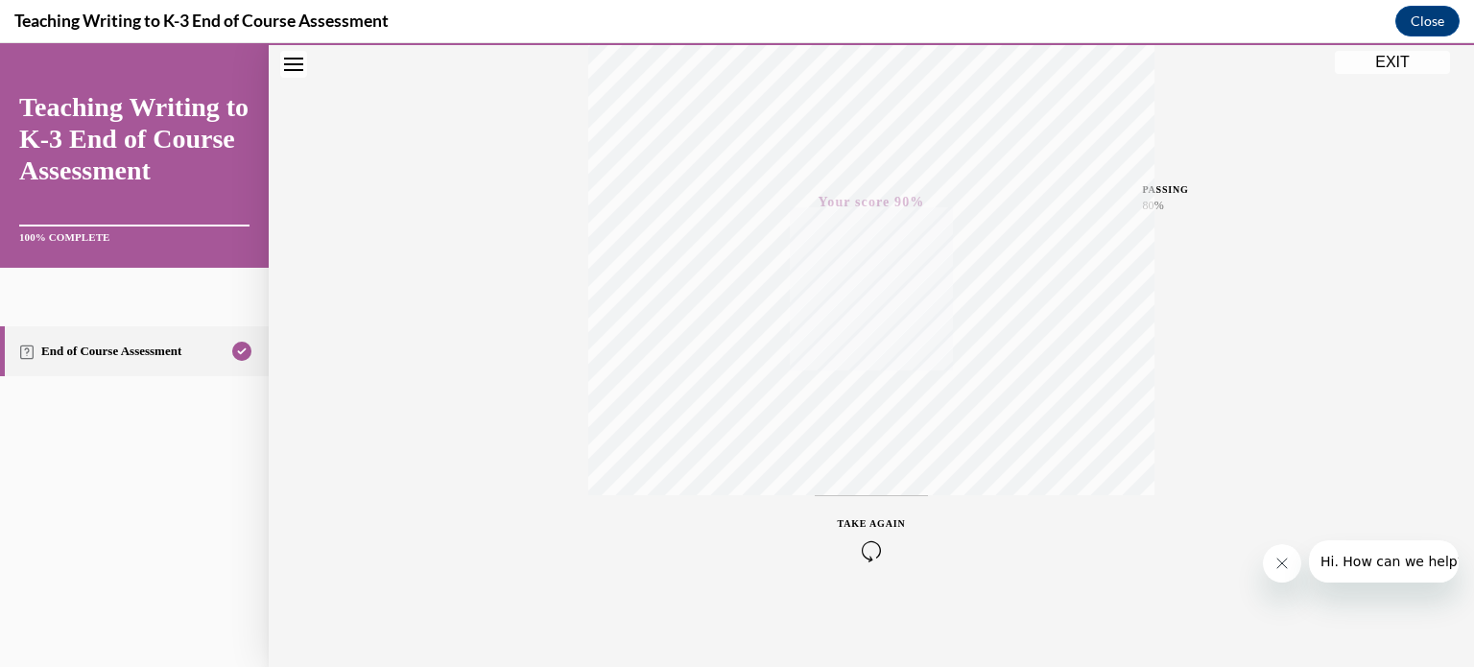
scroll to position [0, 0]
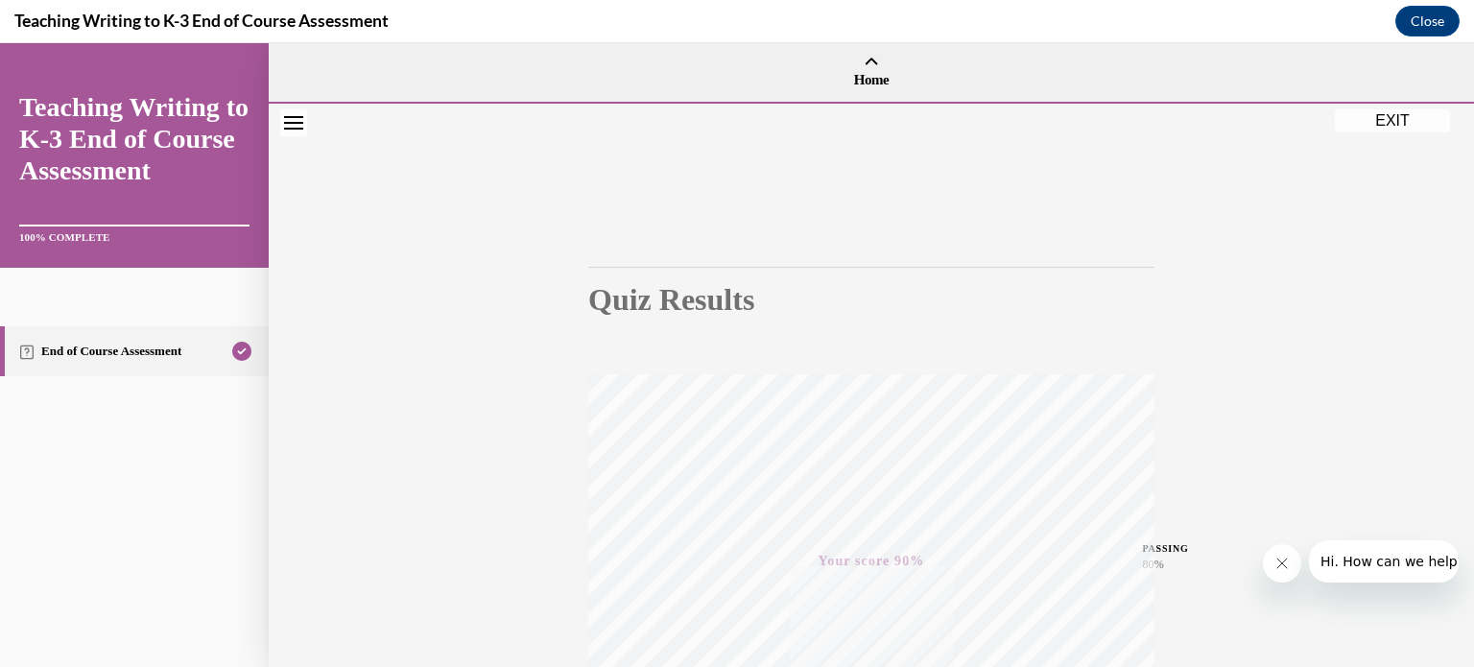
click at [1391, 118] on button "EXIT" at bounding box center [1392, 120] width 115 height 23
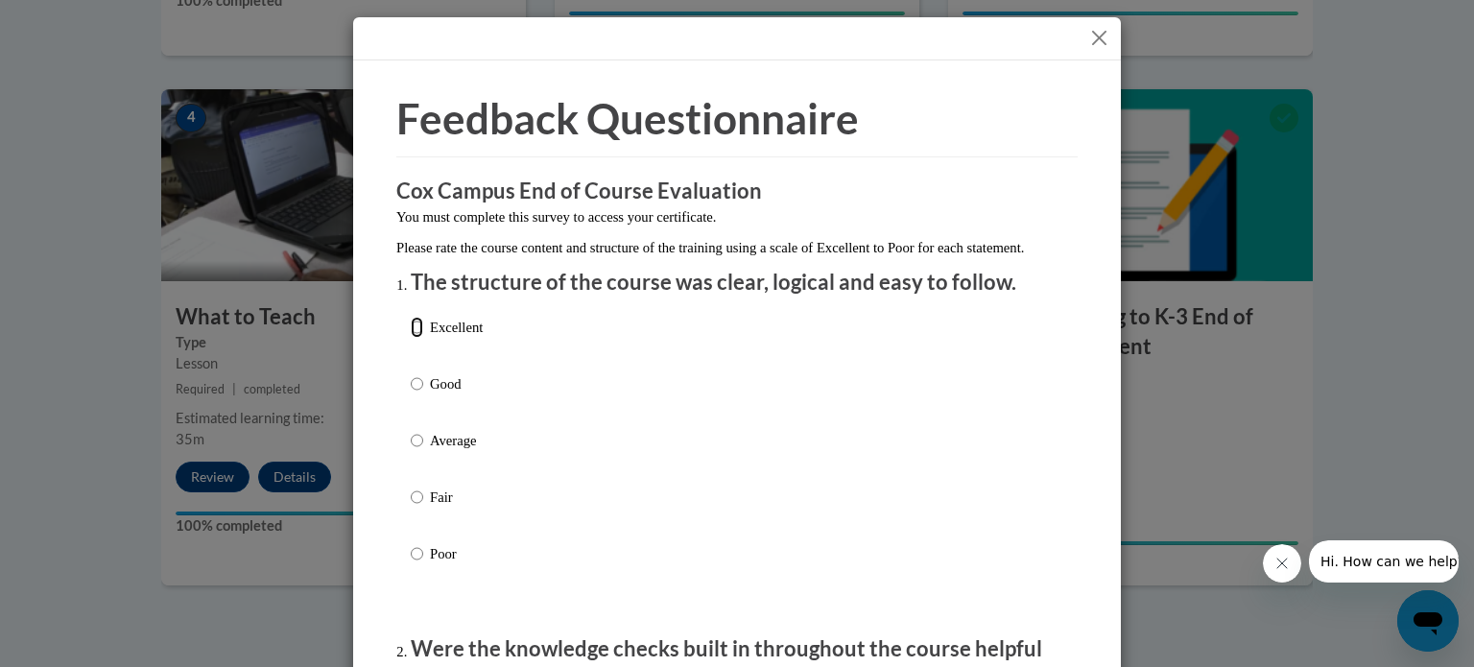
click at [411, 338] on input "Excellent" at bounding box center [417, 327] width 12 height 21
radio input "true"
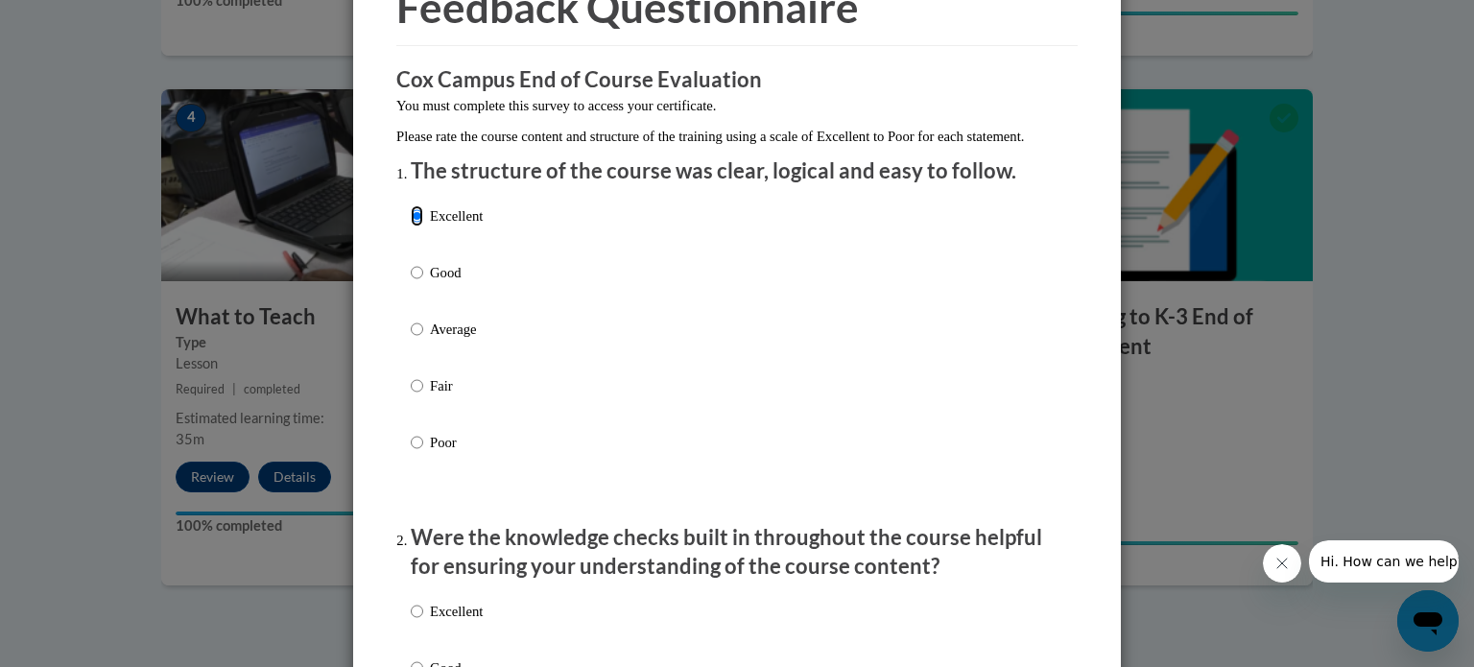
scroll to position [384, 0]
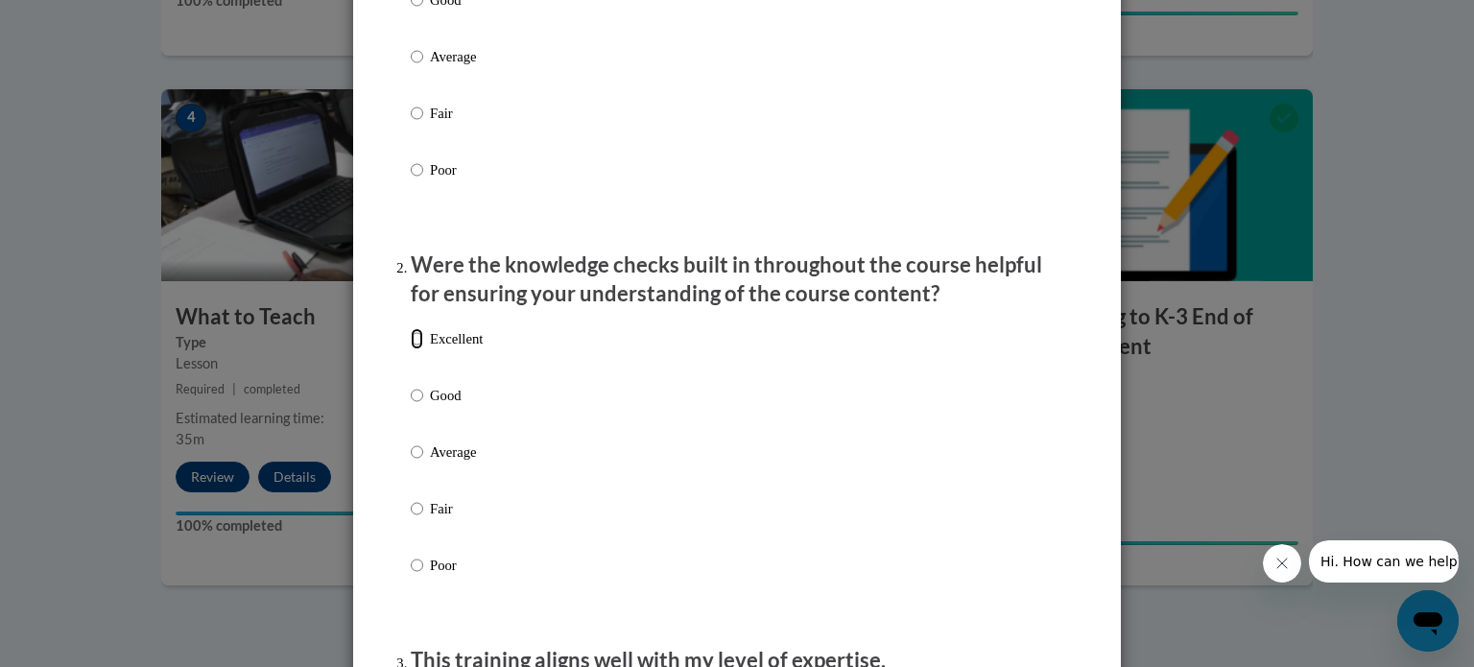
click at [413, 349] on input "Excellent" at bounding box center [417, 338] width 12 height 21
radio input "true"
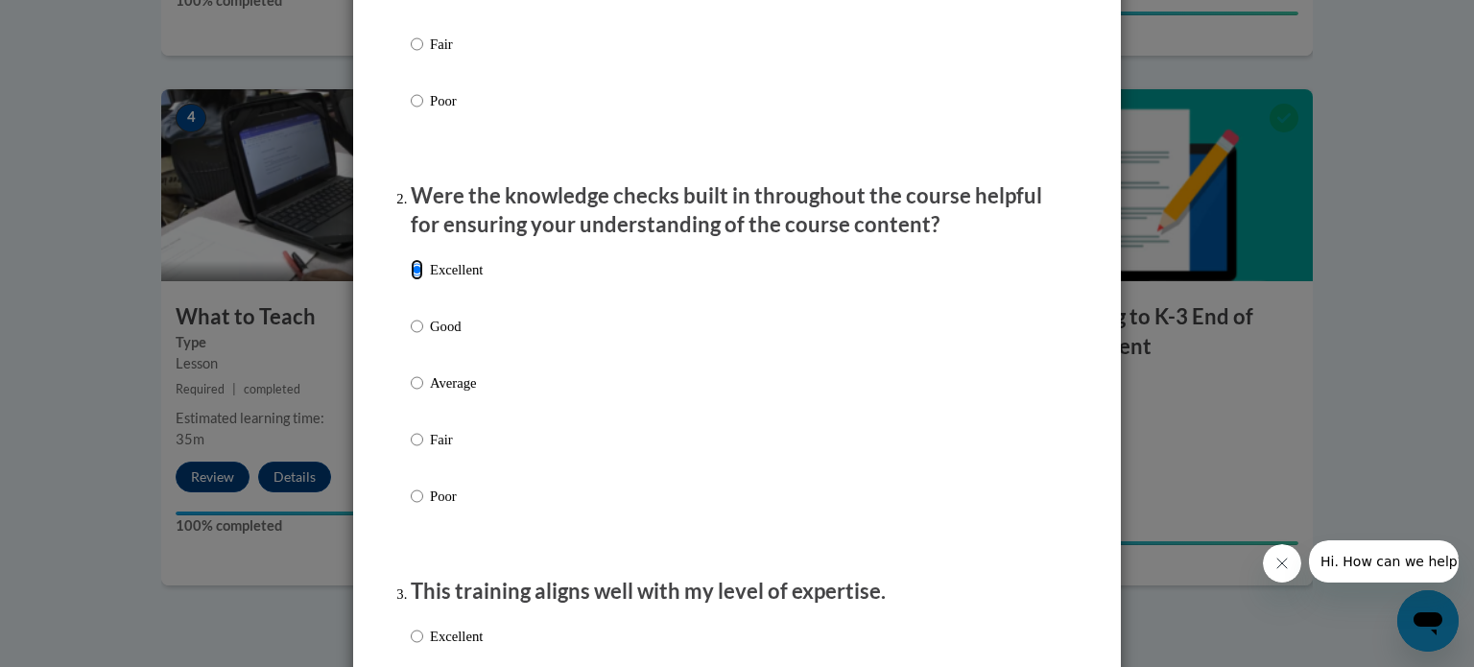
scroll to position [672, 0]
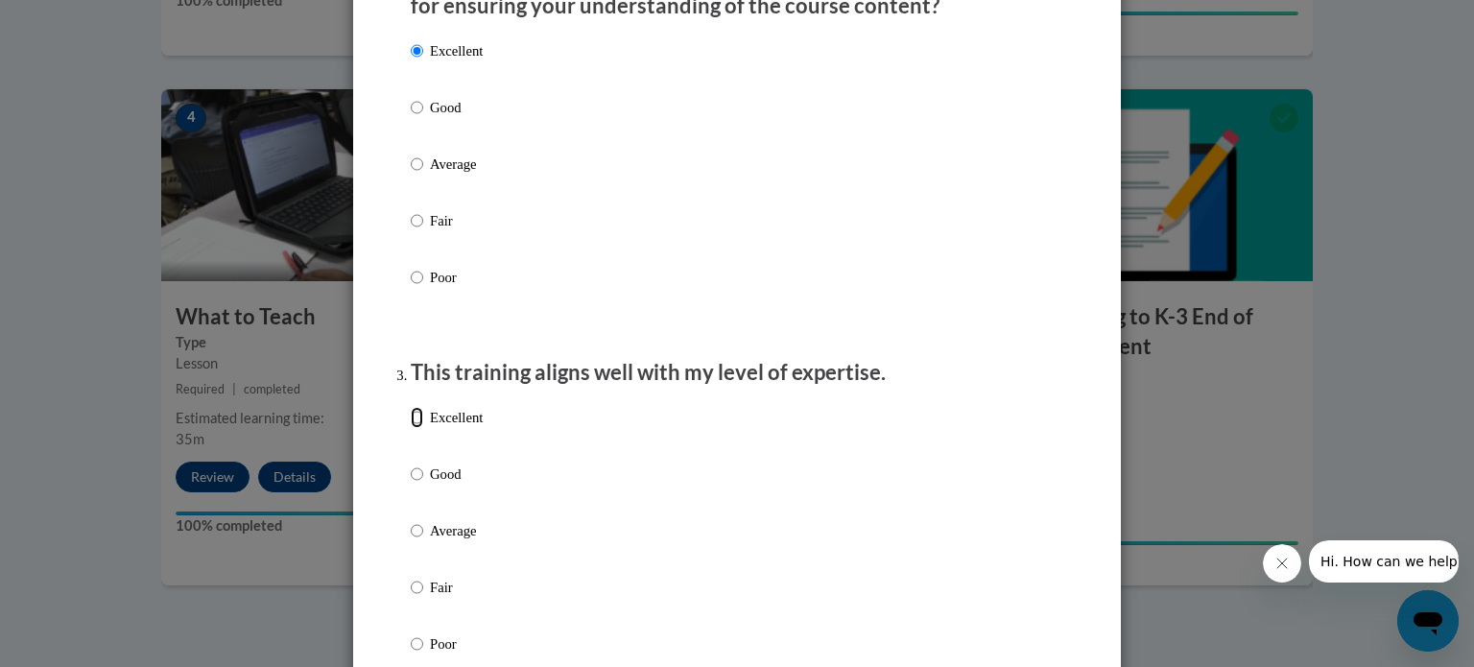
click at [411, 428] on input "Excellent" at bounding box center [417, 417] width 12 height 21
radio input "true"
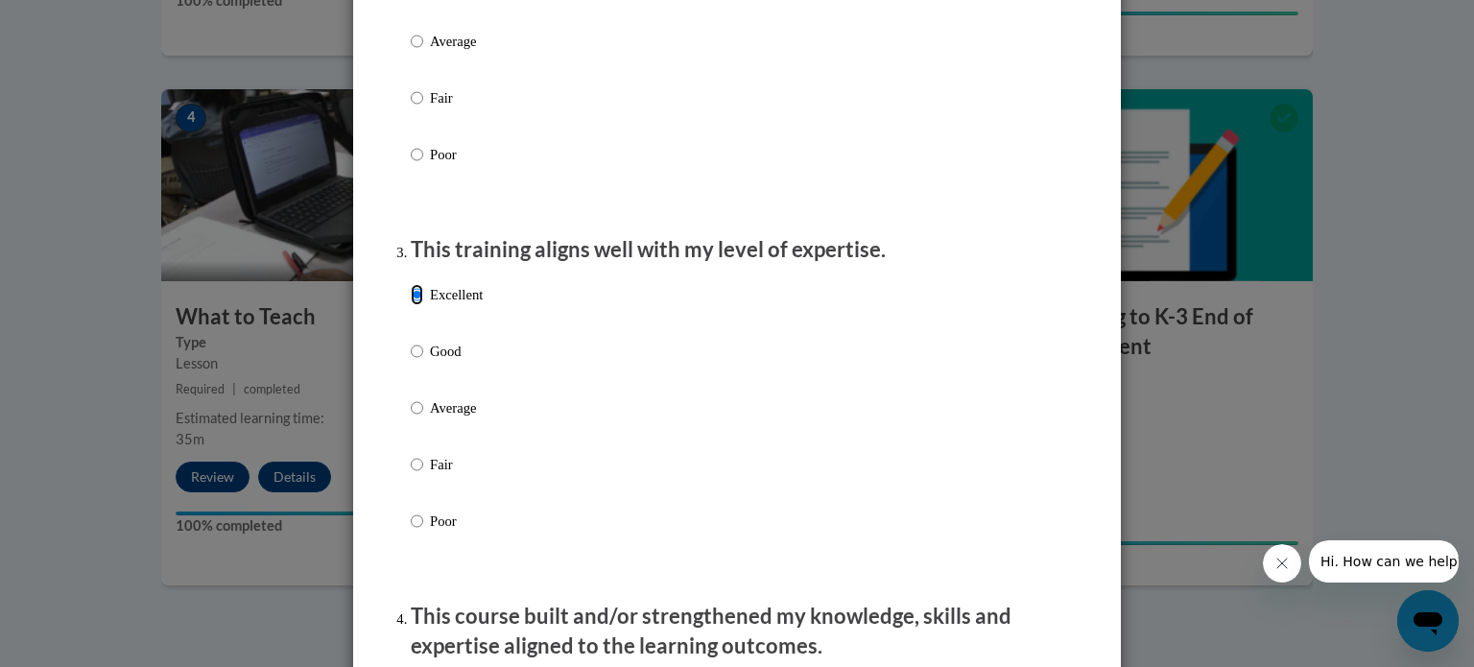
scroll to position [960, 0]
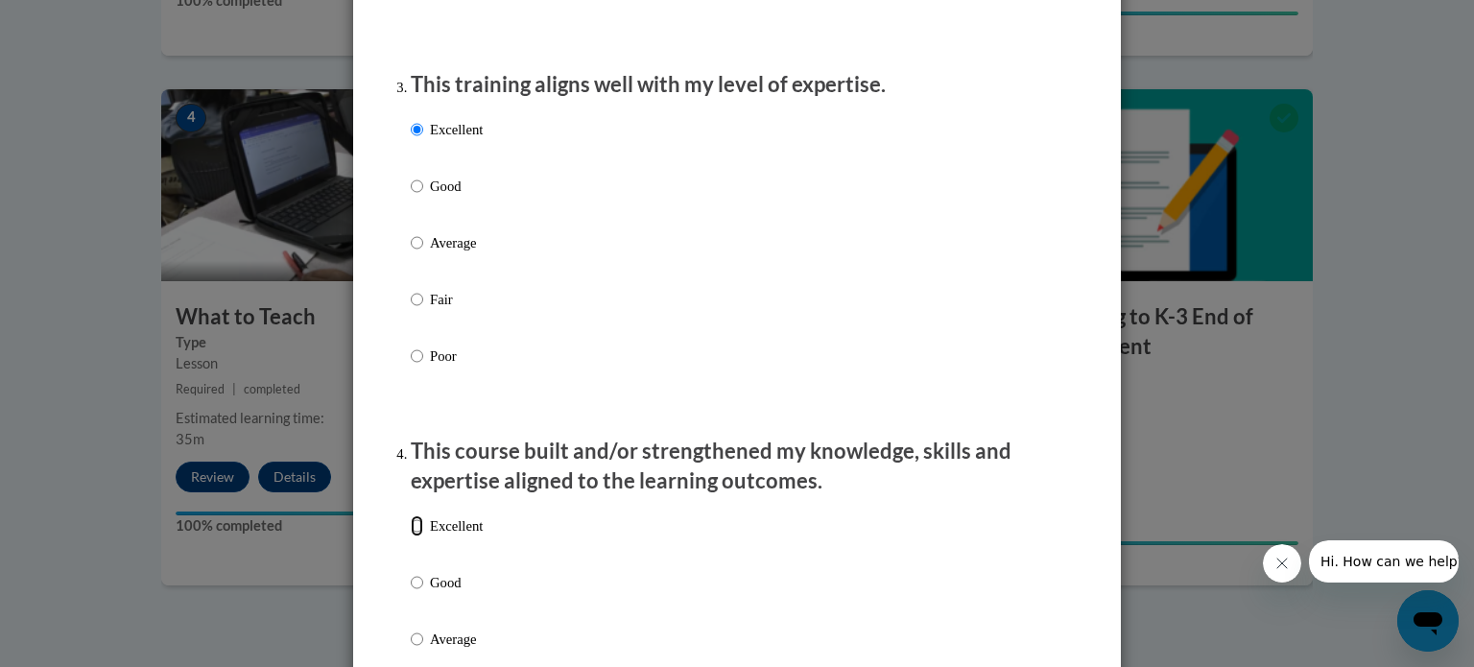
click at [411, 536] on input "Excellent" at bounding box center [417, 525] width 12 height 21
radio input "true"
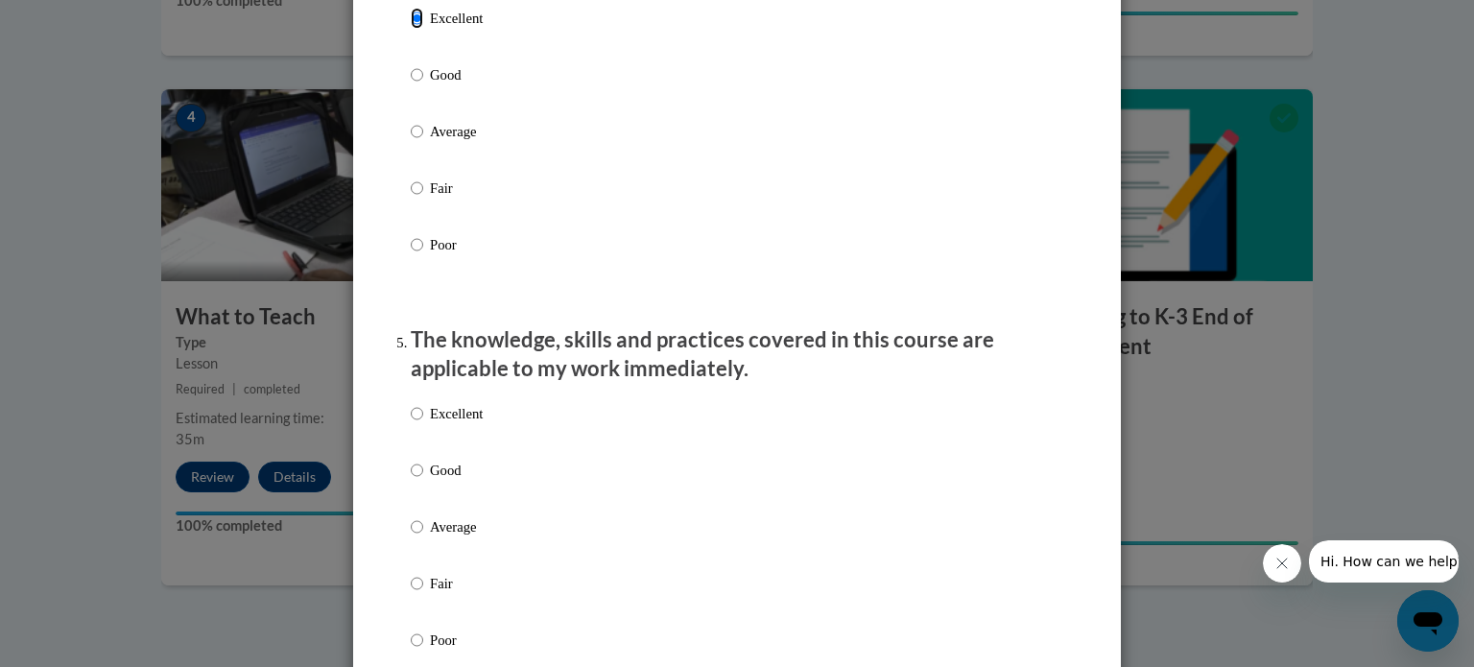
scroll to position [1535, 0]
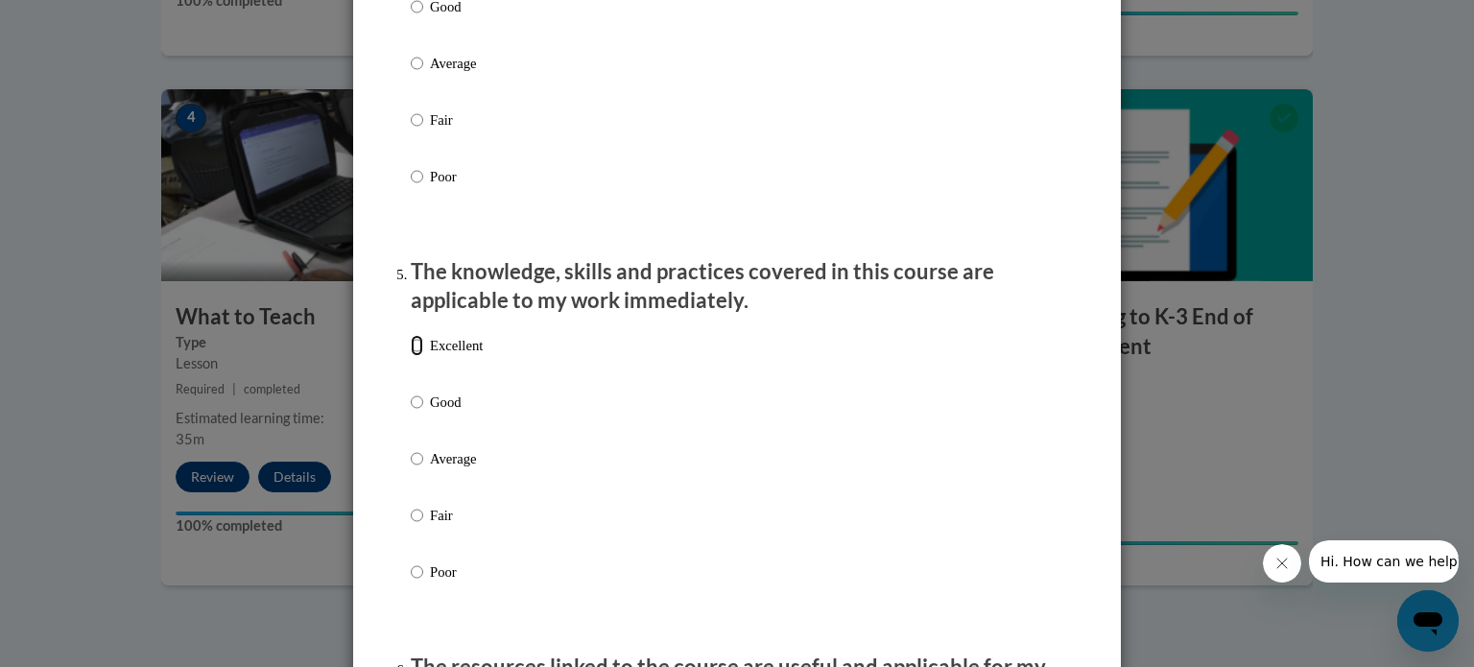
click at [411, 356] on input "Excellent" at bounding box center [417, 345] width 12 height 21
radio input "true"
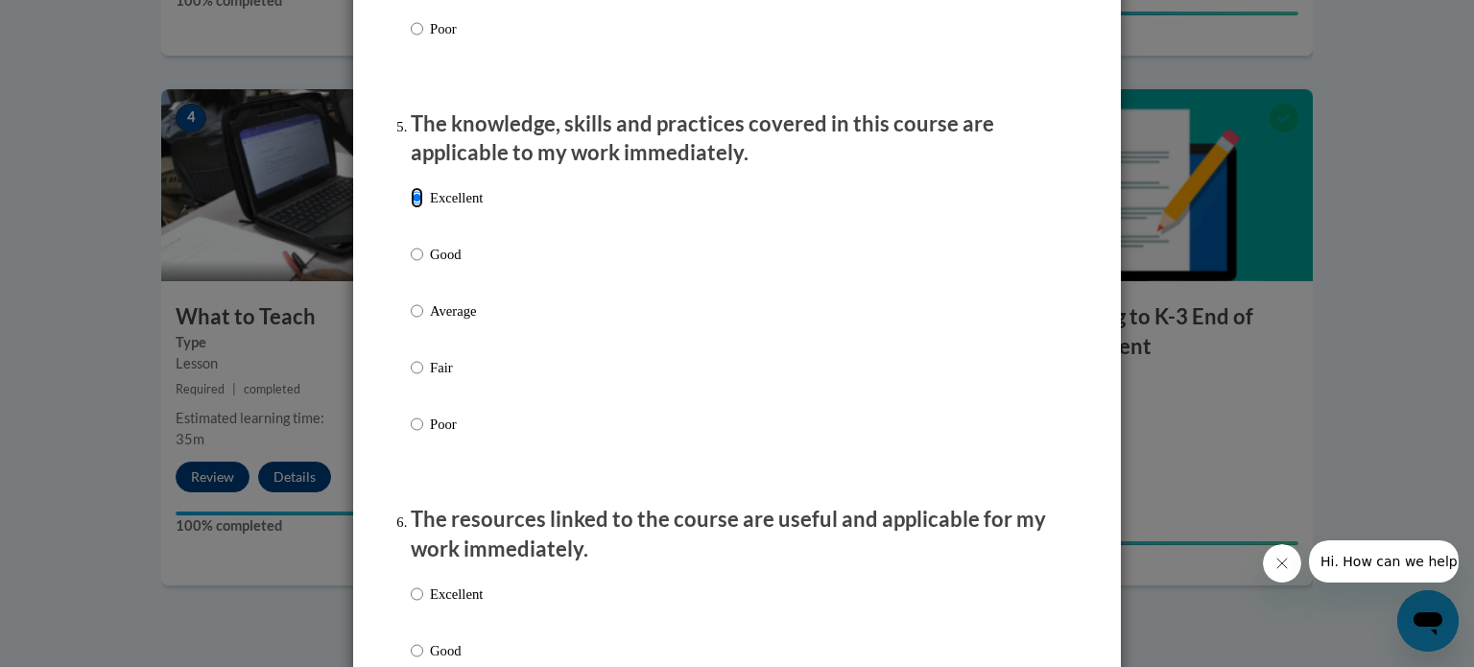
scroll to position [1919, 0]
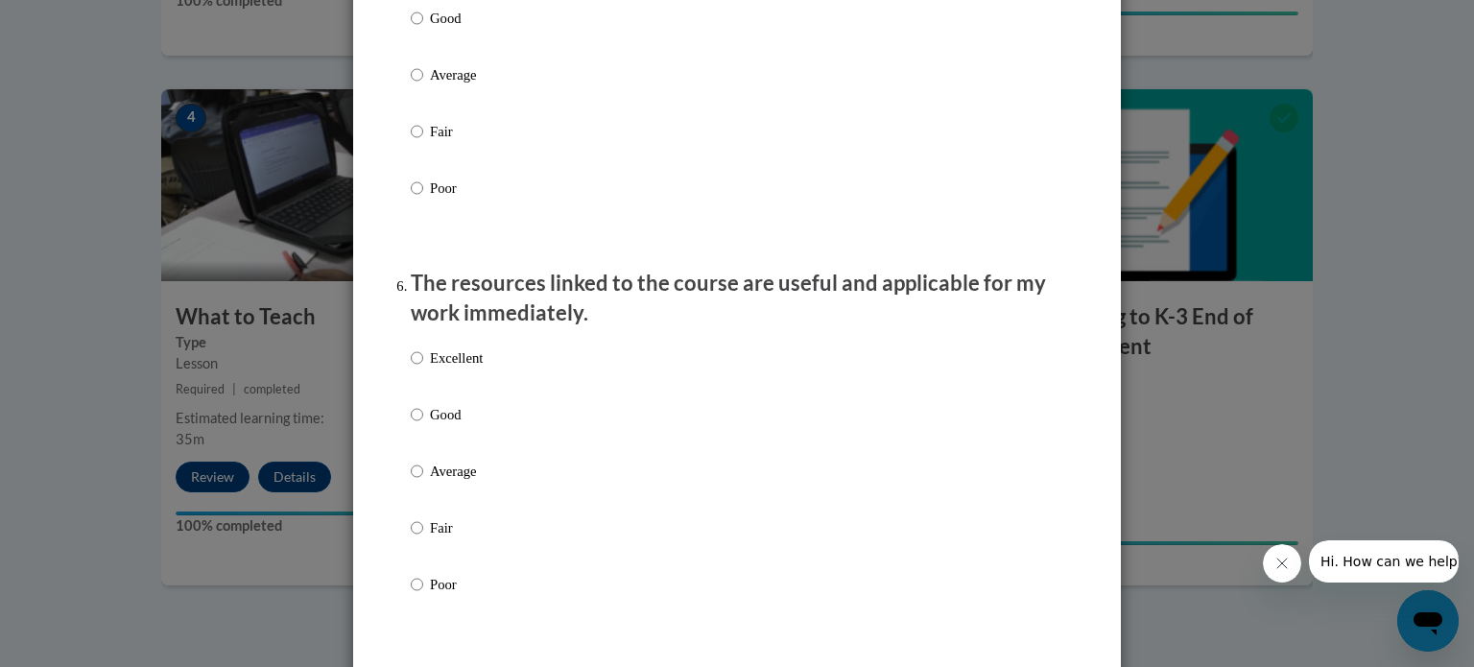
click at [402, 369] on ol "The structure of the course was clear, logical and easy to follow. Excellent Go…" at bounding box center [736, 172] width 681 height 3647
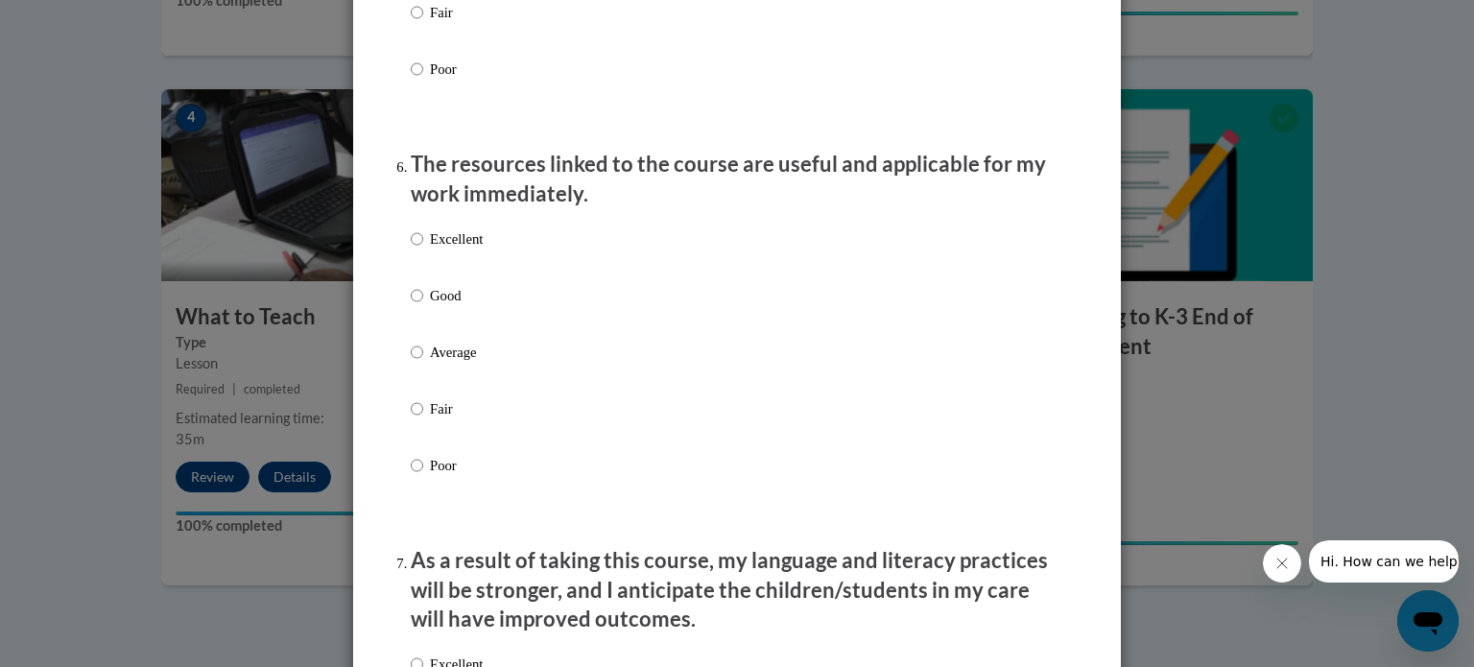
scroll to position [2207, 0]
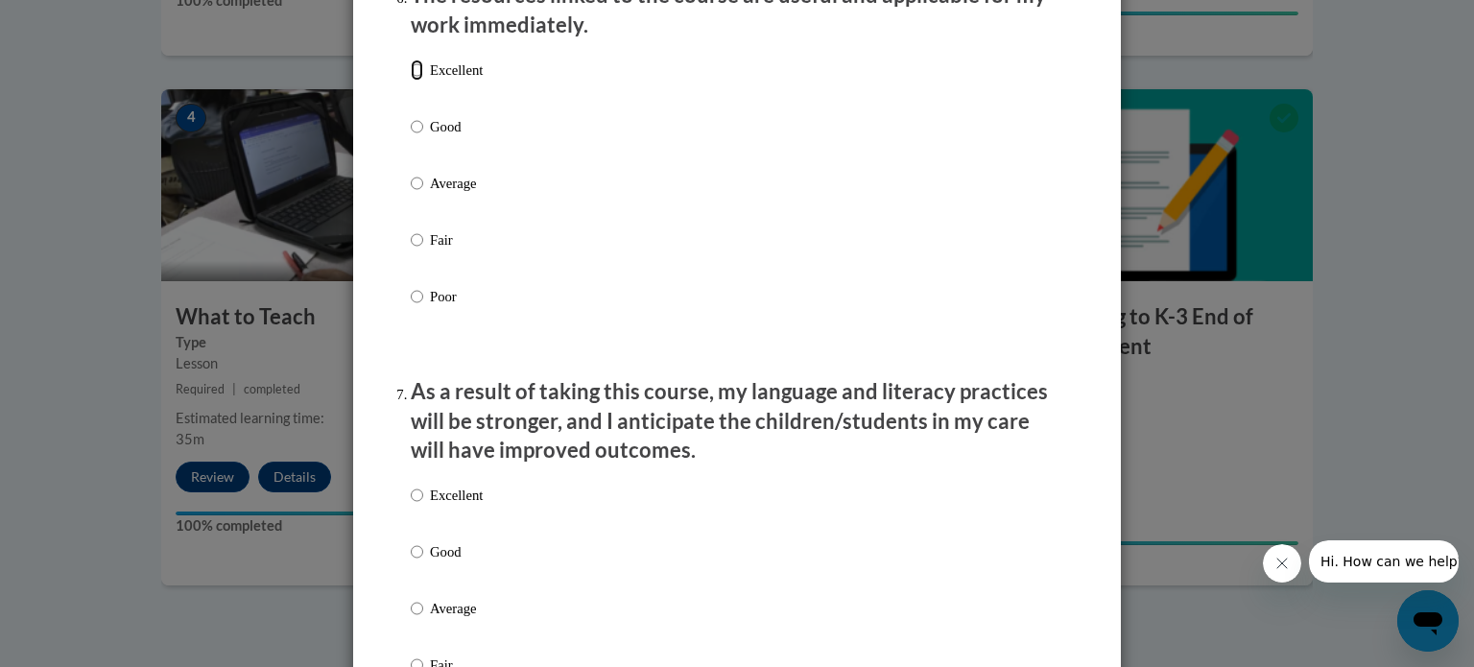
click at [411, 81] on input "Excellent" at bounding box center [417, 69] width 12 height 21
radio input "true"
click at [411, 506] on input "Excellent" at bounding box center [417, 495] width 12 height 21
radio input "true"
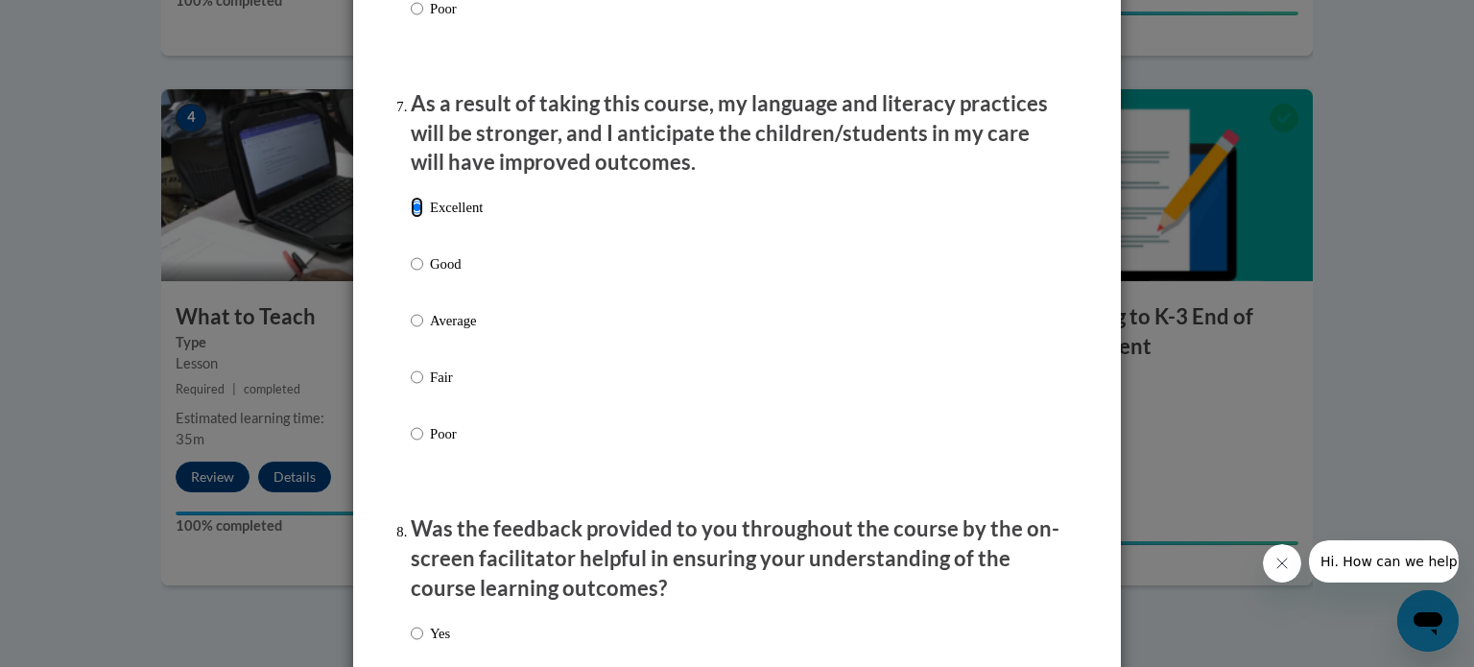
scroll to position [2783, 0]
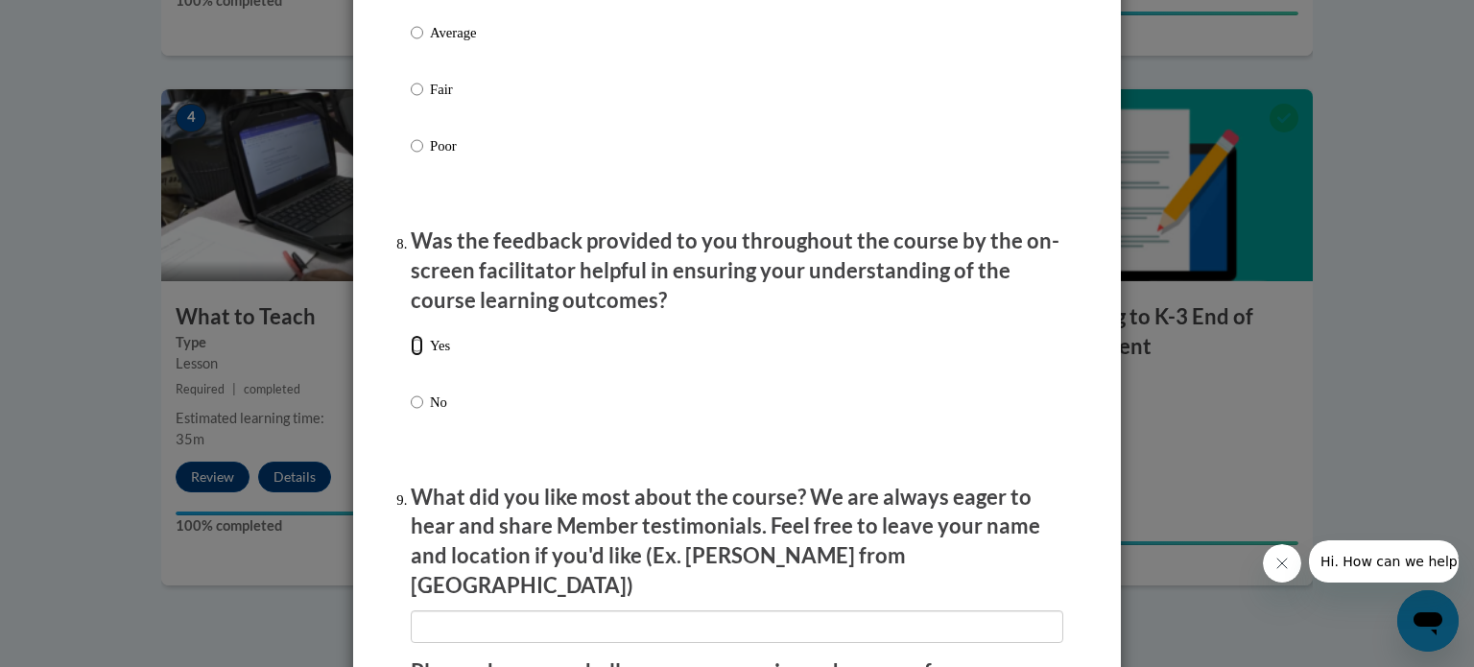
click at [411, 356] on input "Yes" at bounding box center [417, 345] width 12 height 21
radio input "true"
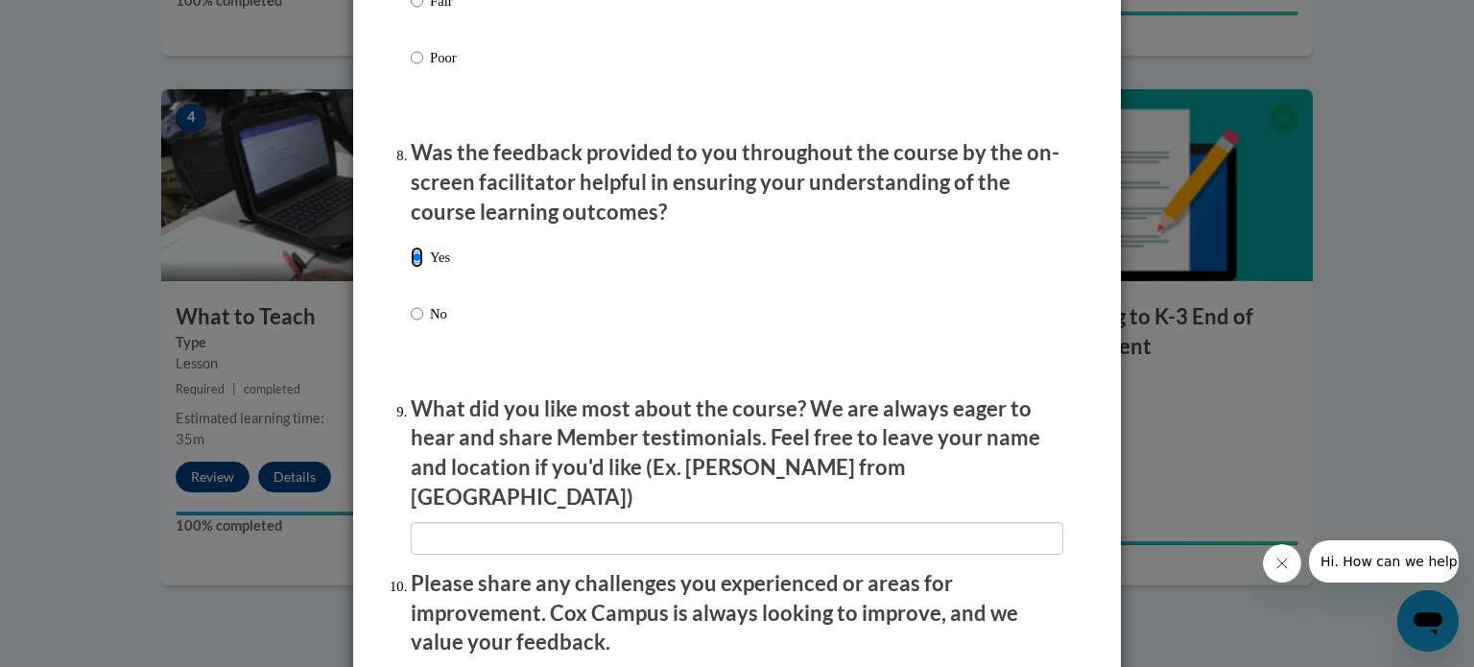
scroll to position [3070, 0]
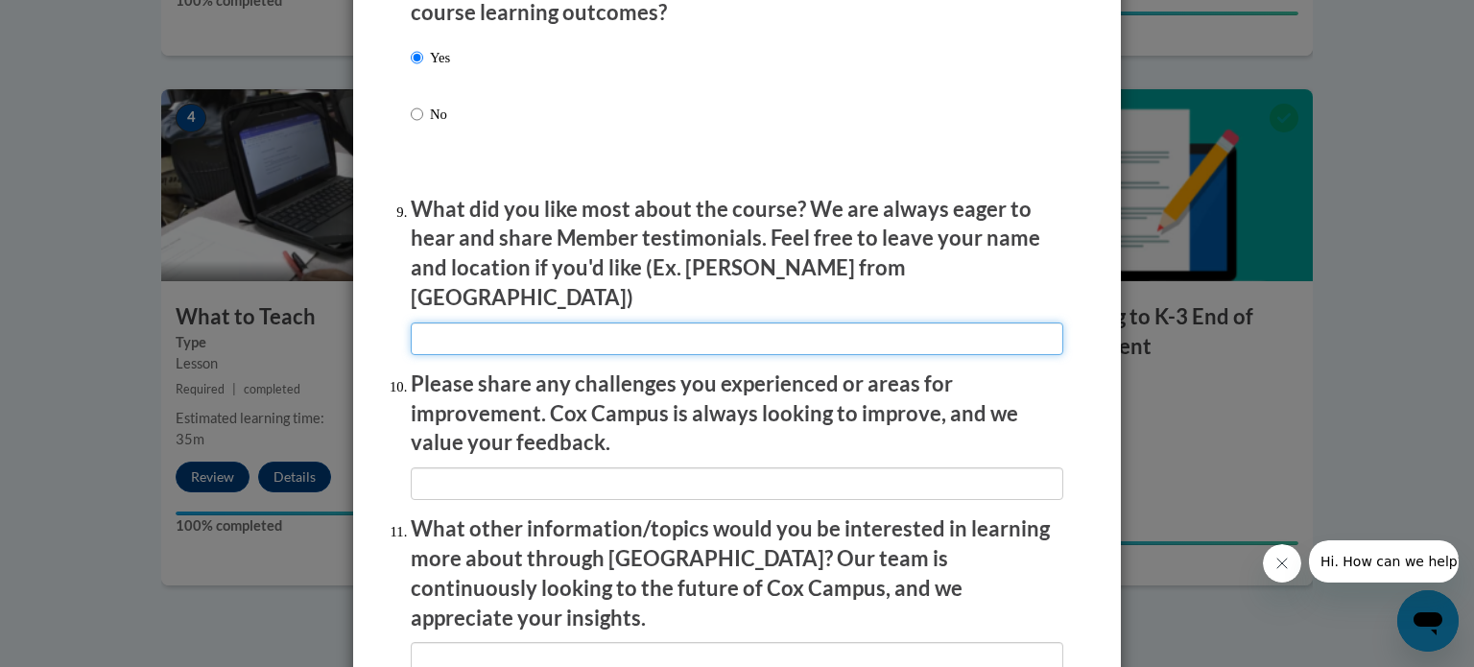
click at [514, 345] on input "textbox" at bounding box center [737, 338] width 652 height 33
type input "I like all the examples and role-playing."
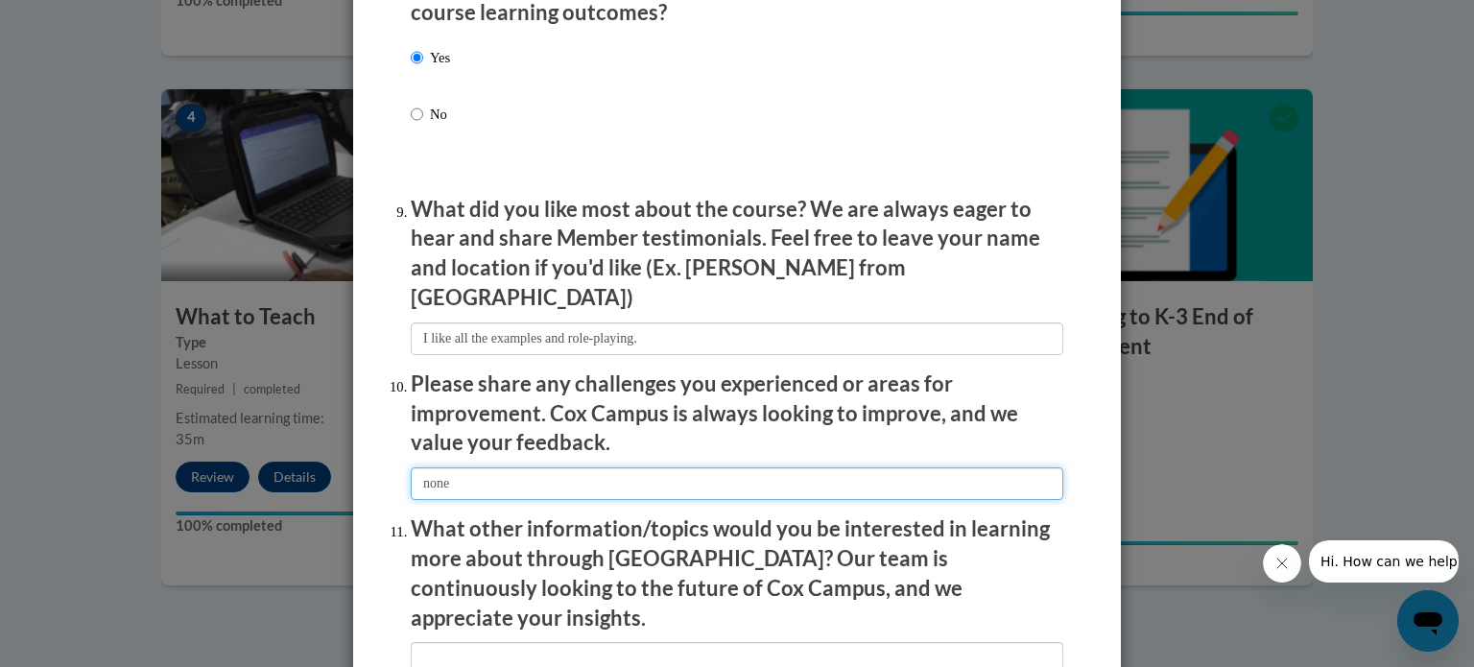
type input "none"
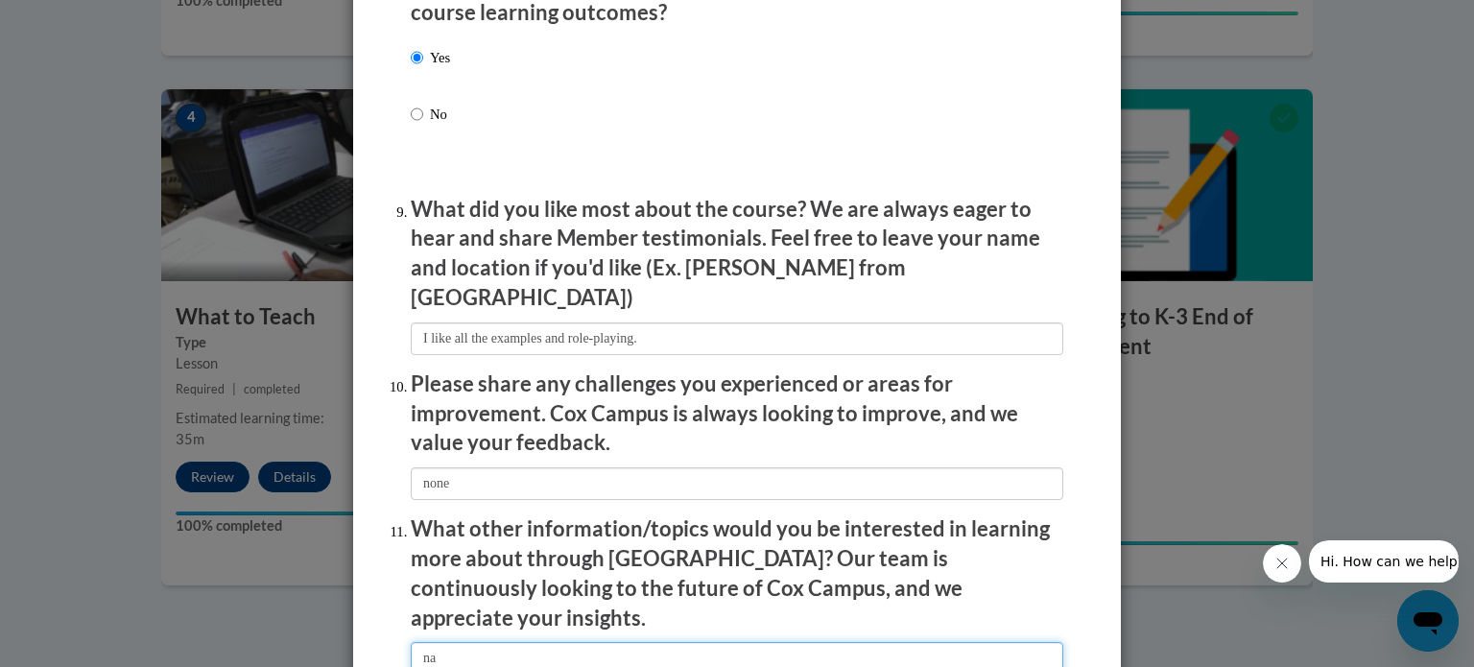
type input "na"
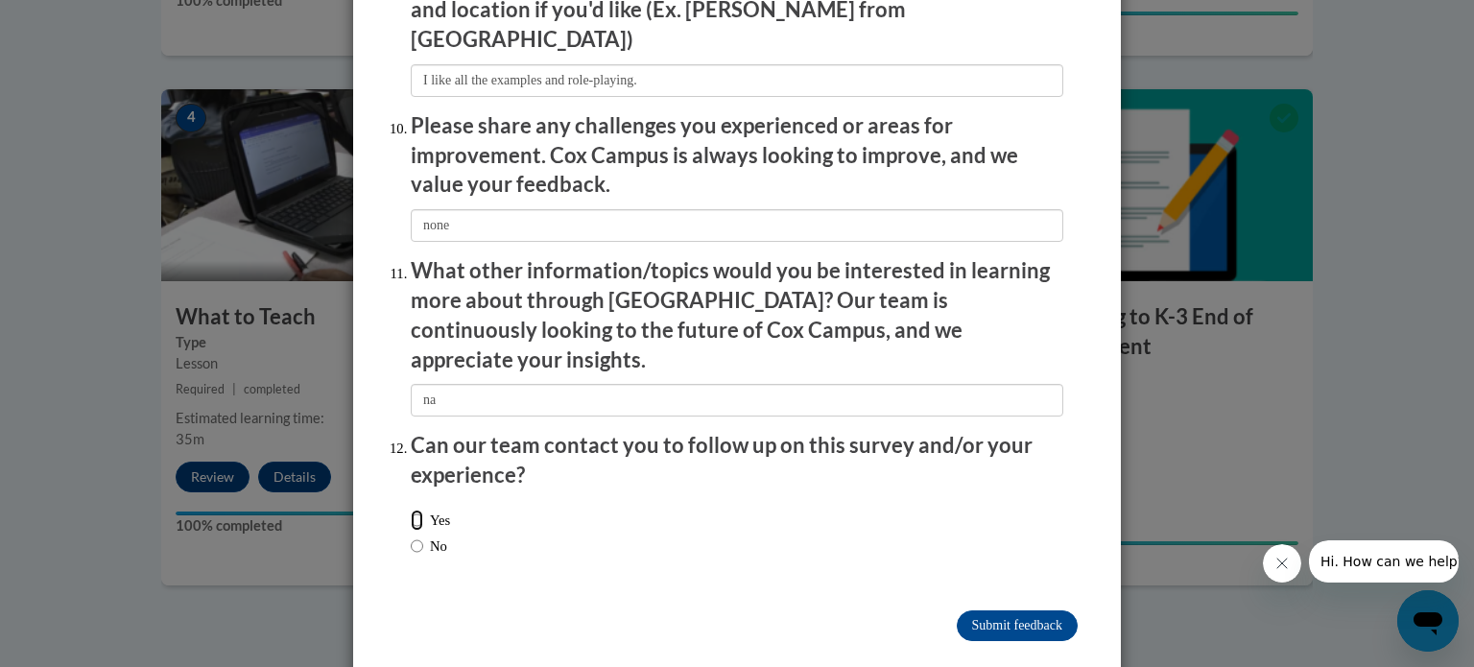
click at [411, 509] on input "Yes" at bounding box center [417, 519] width 12 height 21
radio input "true"
click at [1029, 610] on input "Submit feedback" at bounding box center [1017, 625] width 121 height 31
